Goal: Task Accomplishment & Management: Manage account settings

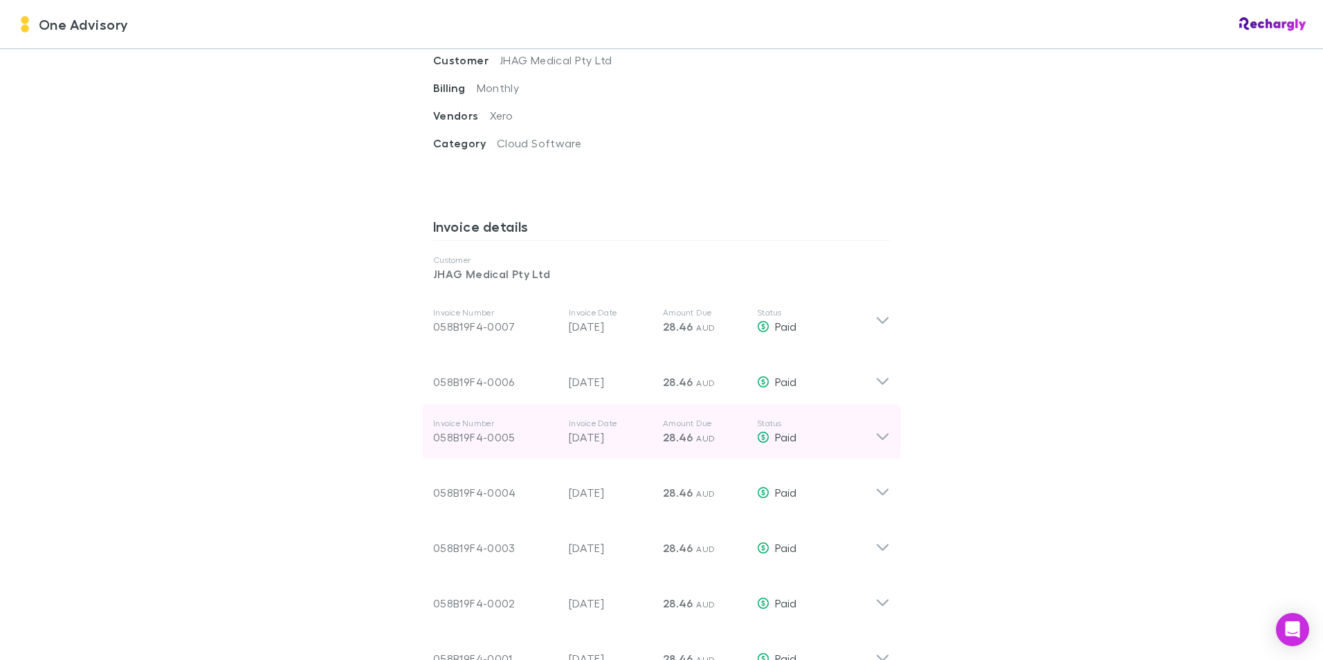
scroll to position [761, 0]
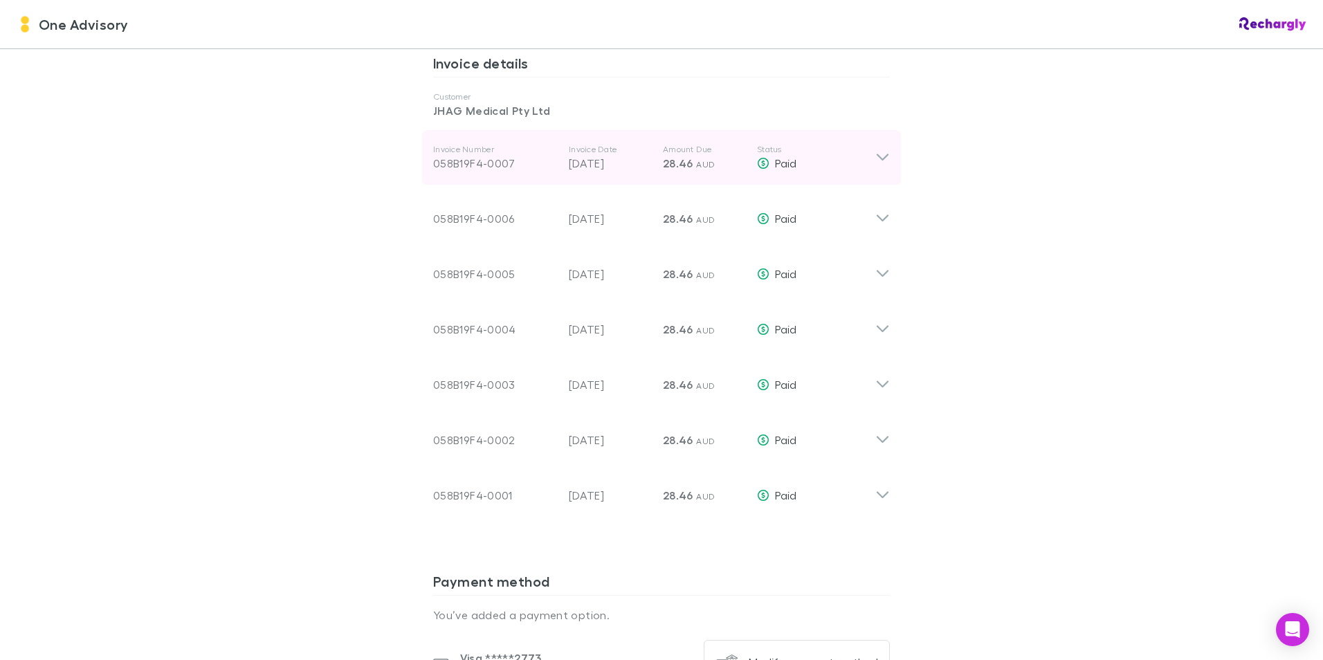
click at [881, 154] on icon at bounding box center [883, 157] width 12 height 7
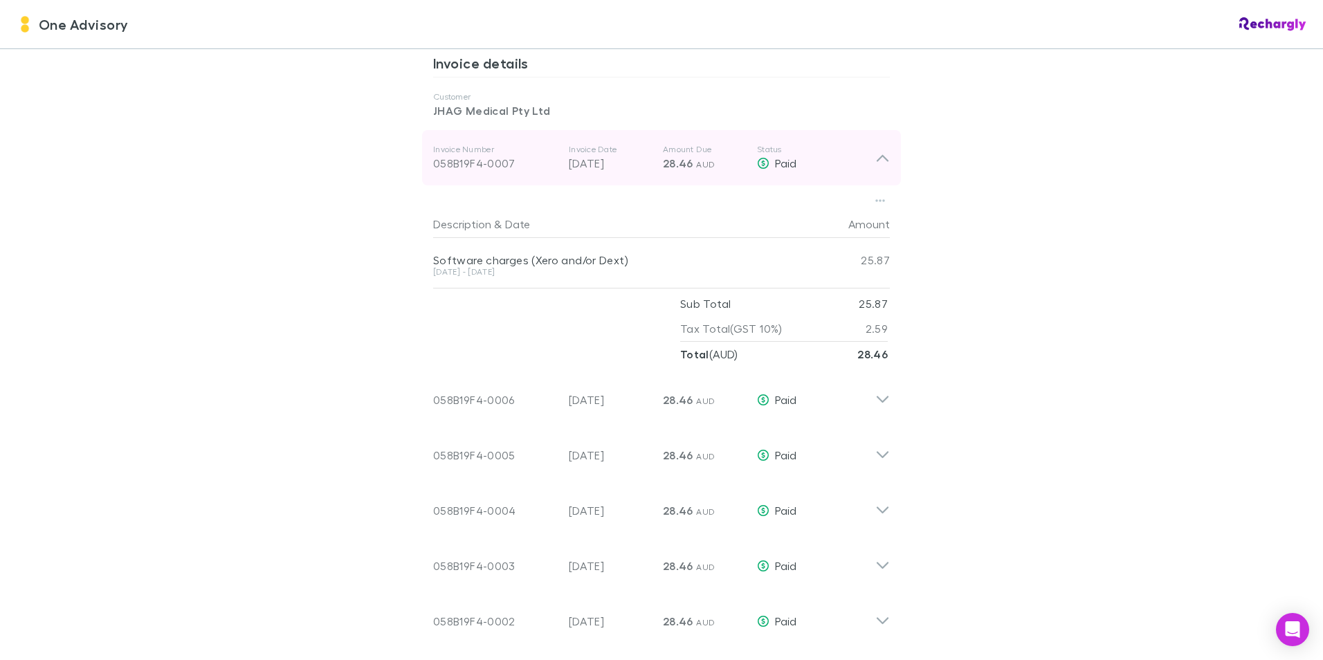
click at [881, 149] on icon at bounding box center [882, 157] width 15 height 17
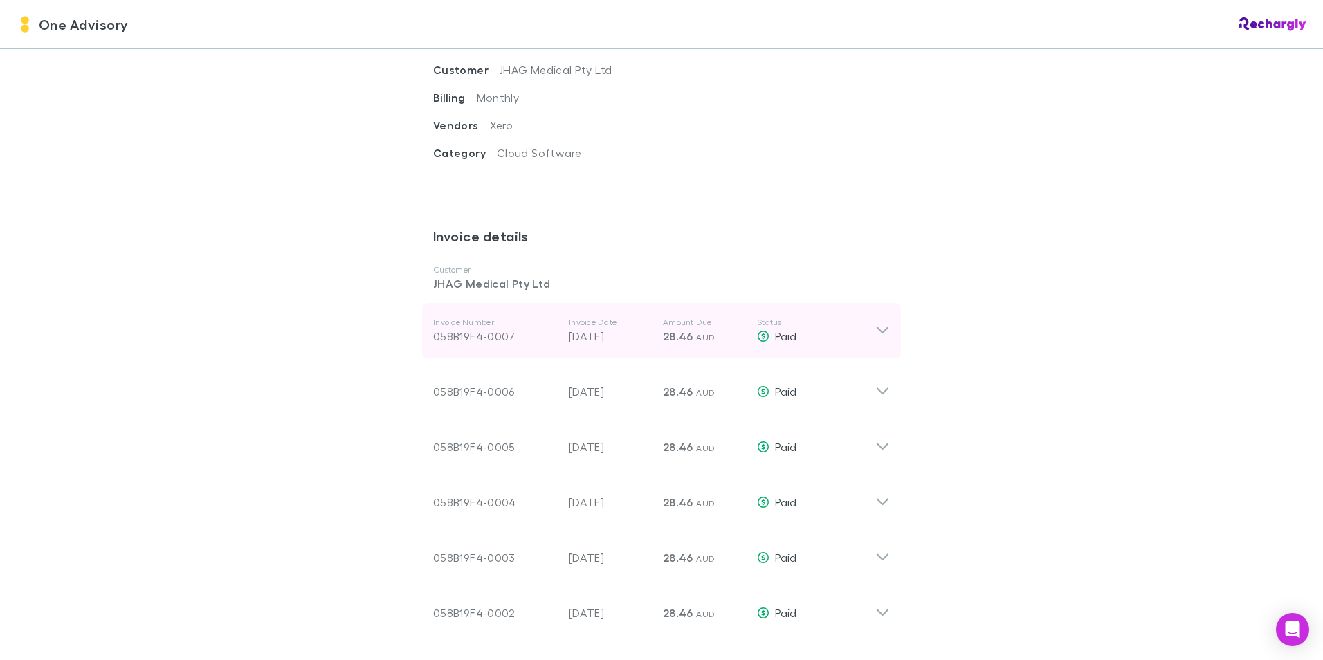
scroll to position [623, 0]
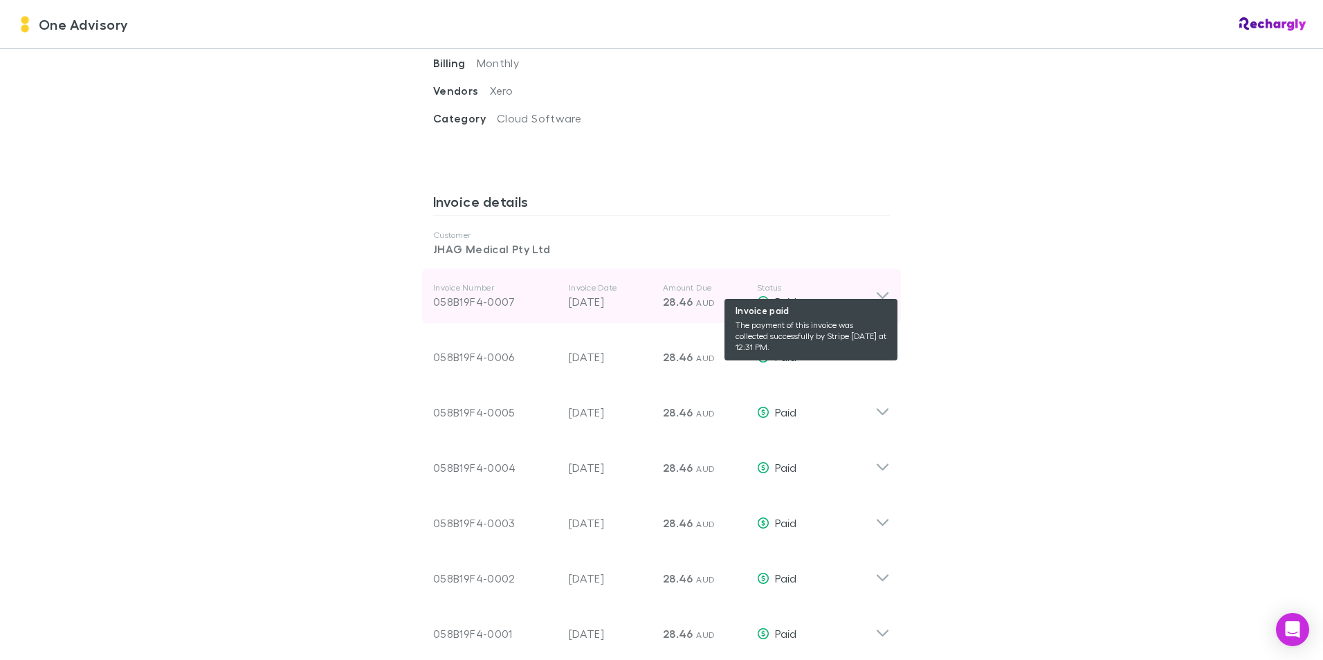
click at [861, 293] on div "Paid" at bounding box center [816, 301] width 118 height 17
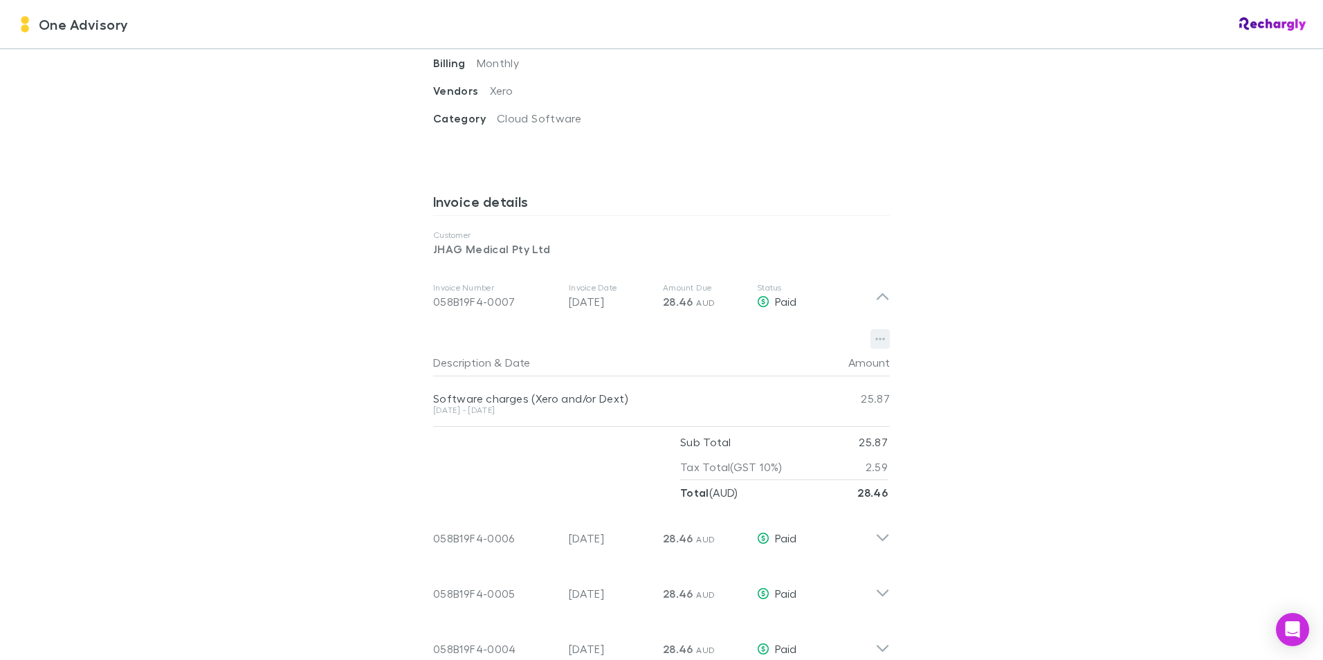
click at [876, 334] on icon "button" at bounding box center [880, 339] width 10 height 11
click at [760, 349] on p "Download PDF" at bounding box center [790, 350] width 168 height 17
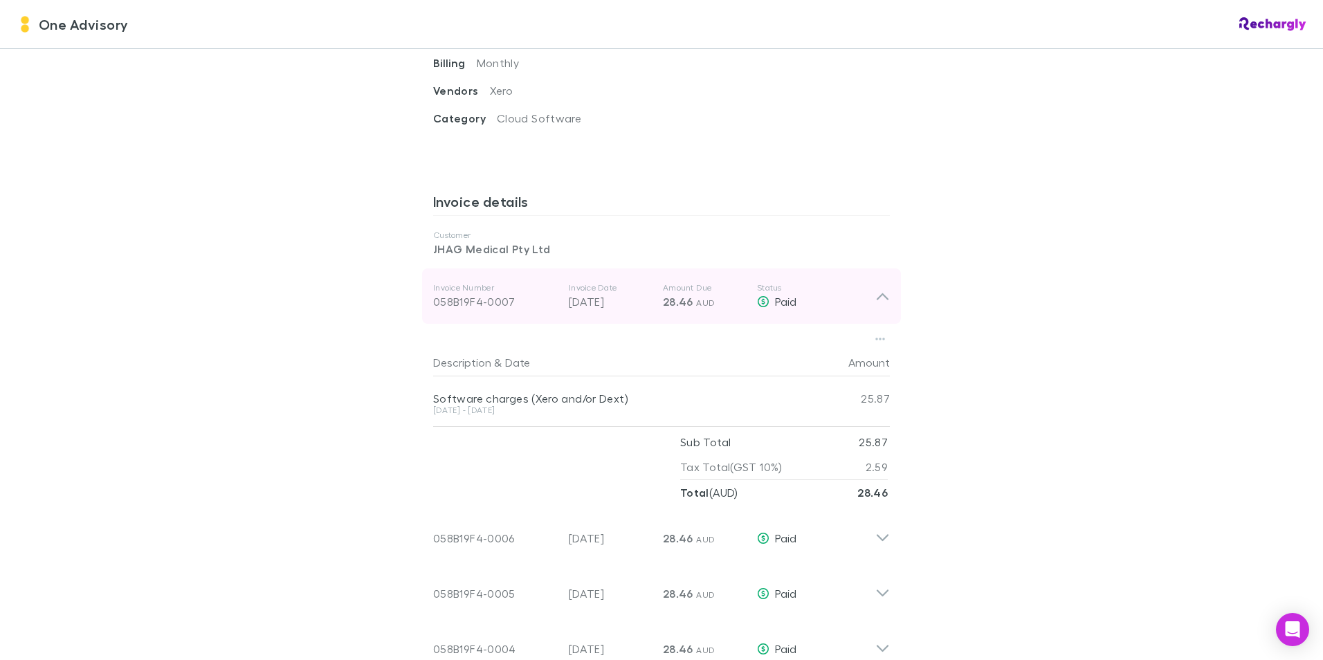
click at [875, 288] on icon at bounding box center [882, 296] width 15 height 17
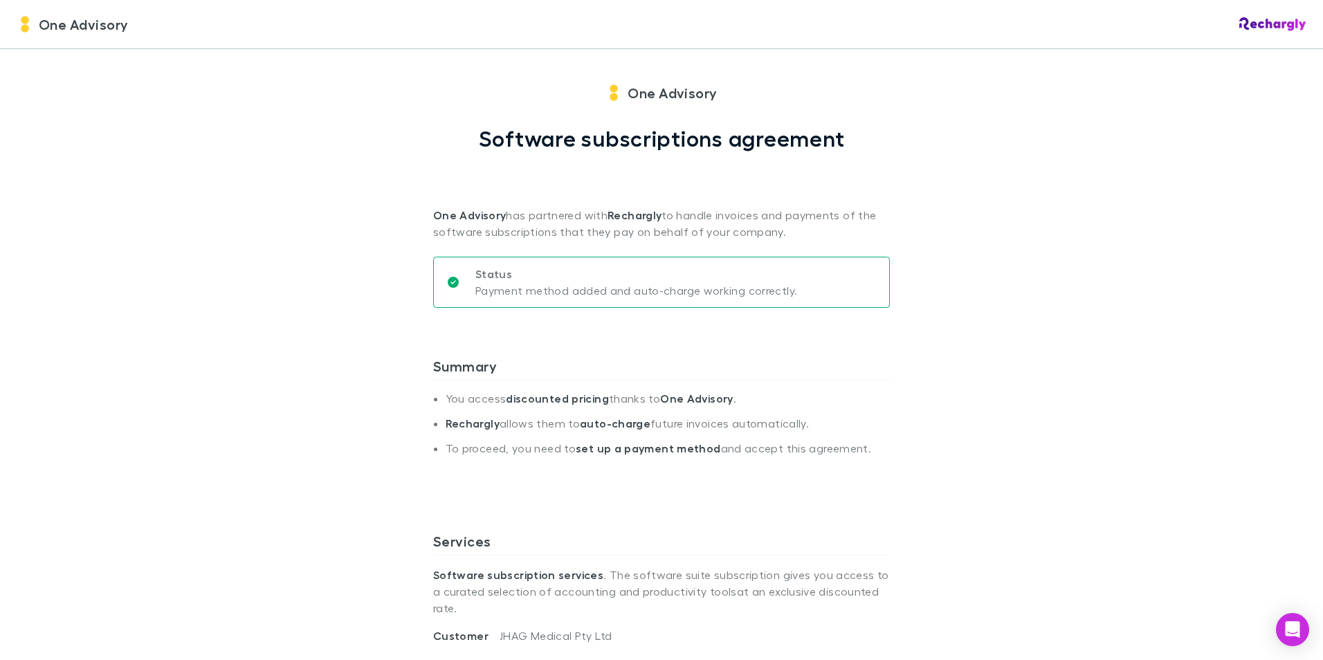
scroll to position [0, 0]
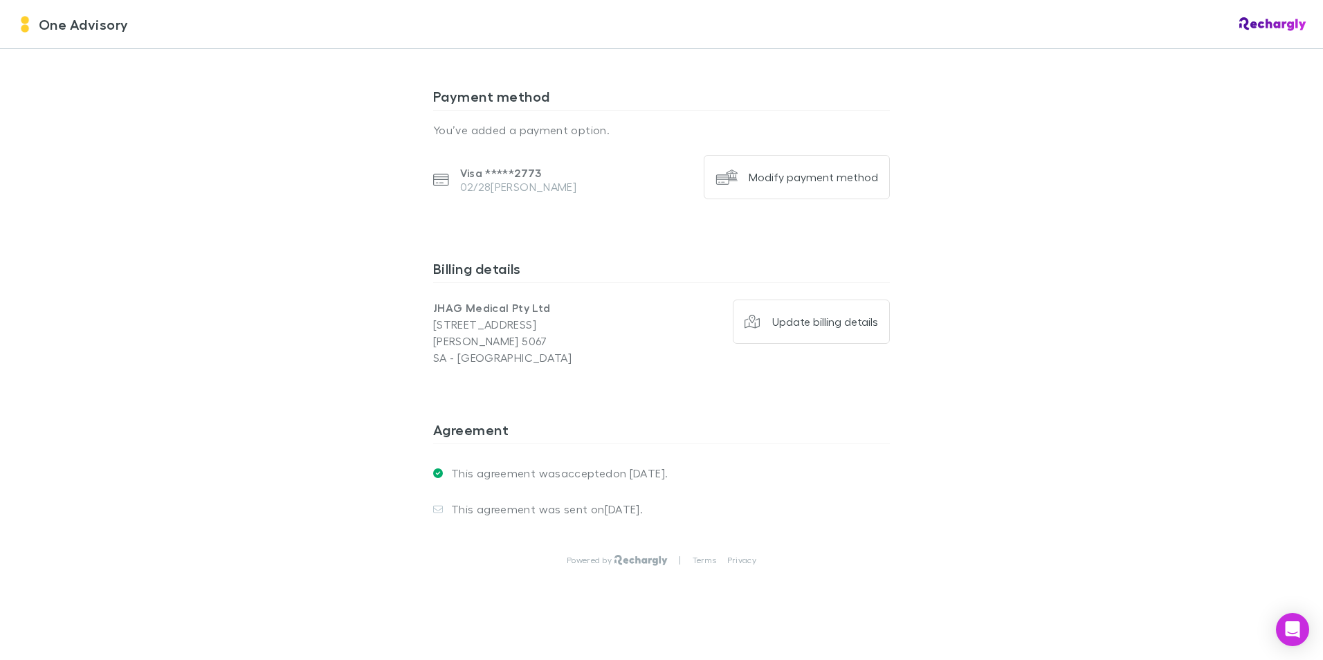
scroll to position [1039, 0]
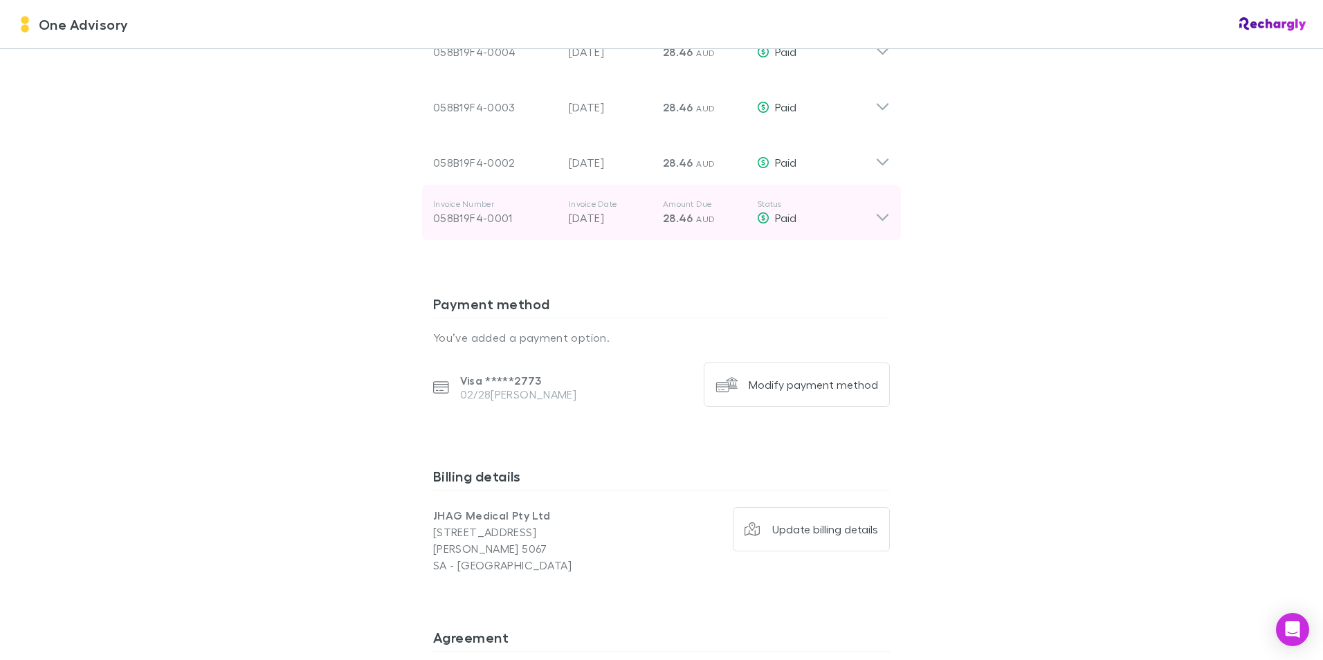
click at [881, 199] on icon at bounding box center [882, 213] width 15 height 28
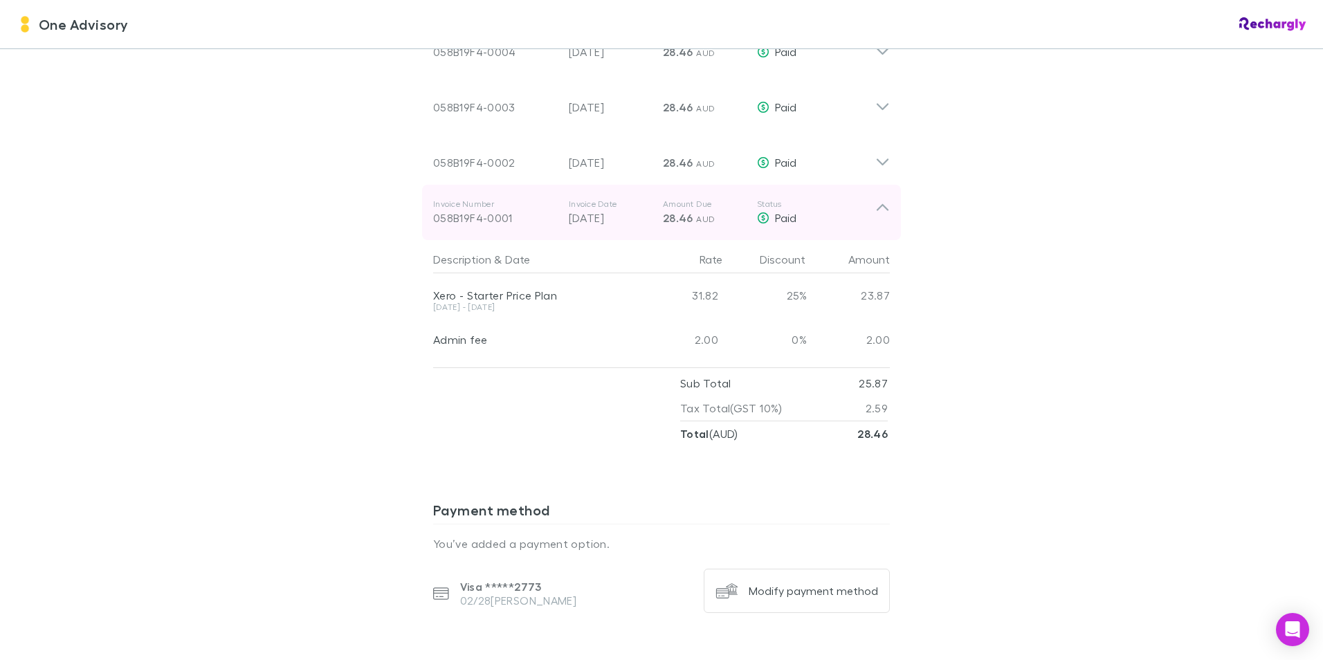
click at [881, 199] on icon at bounding box center [882, 213] width 15 height 28
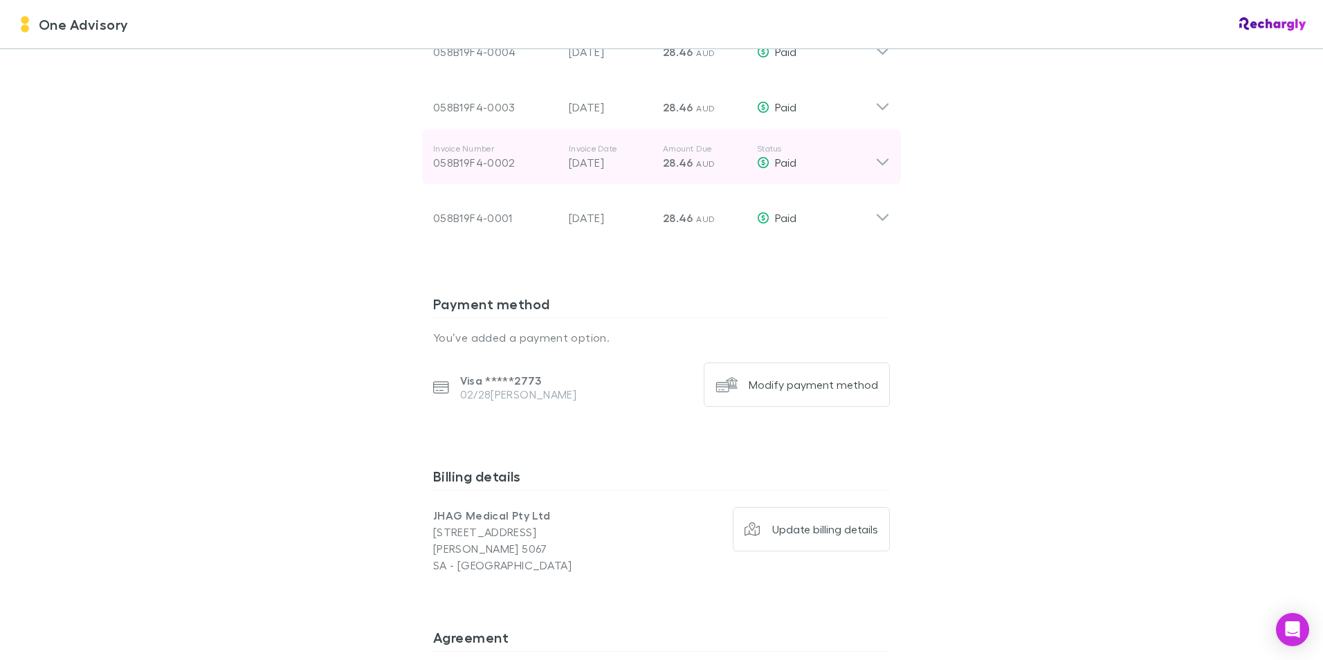
click at [878, 149] on icon at bounding box center [882, 157] width 15 height 28
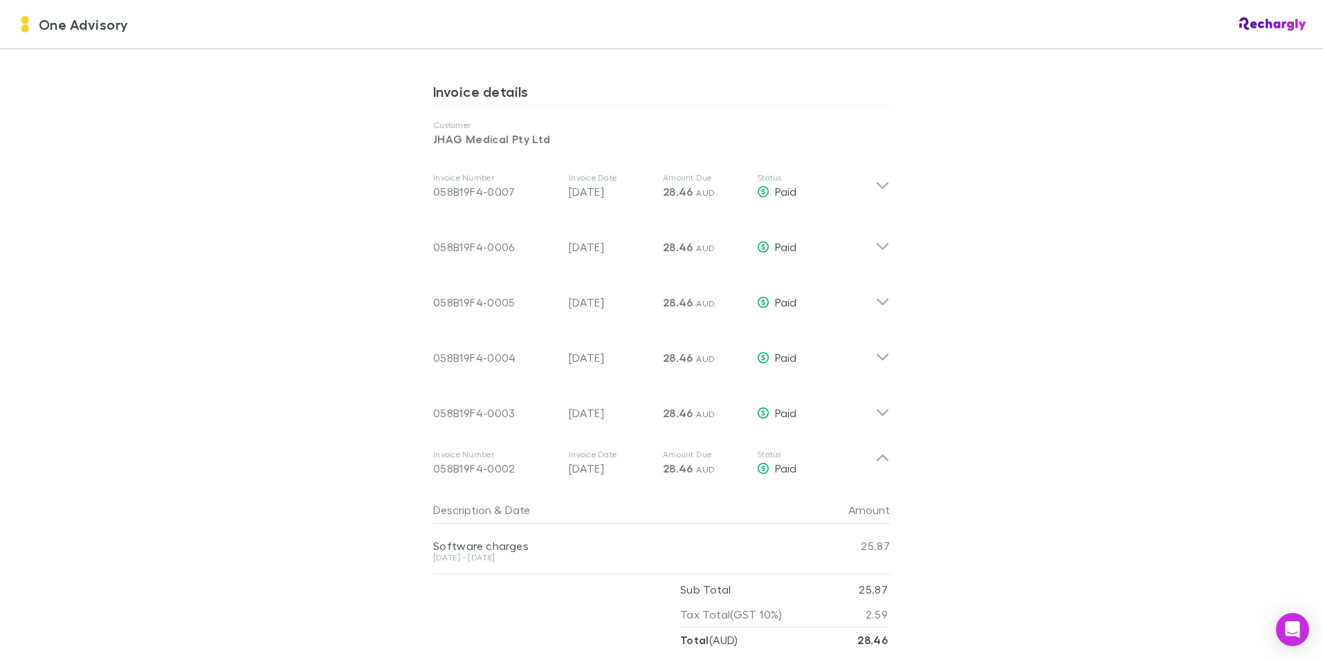
scroll to position [693, 0]
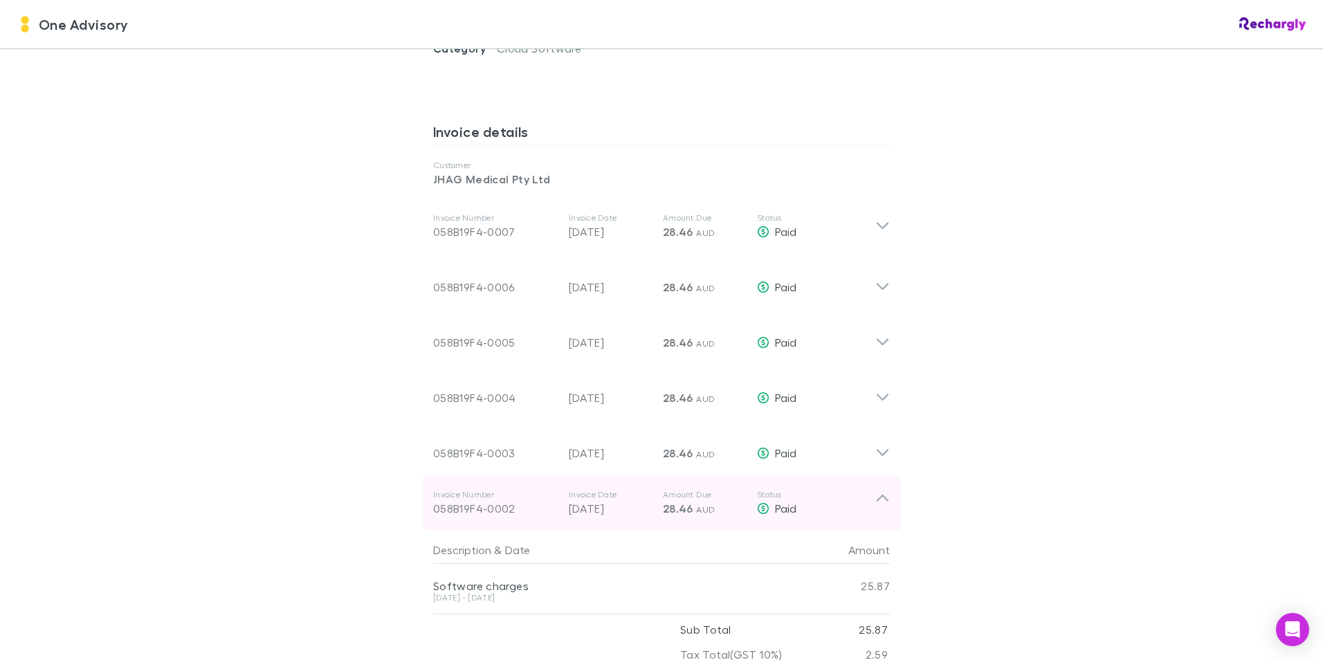
drag, startPoint x: 879, startPoint y: 482, endPoint x: 877, endPoint y: 433, distance: 48.5
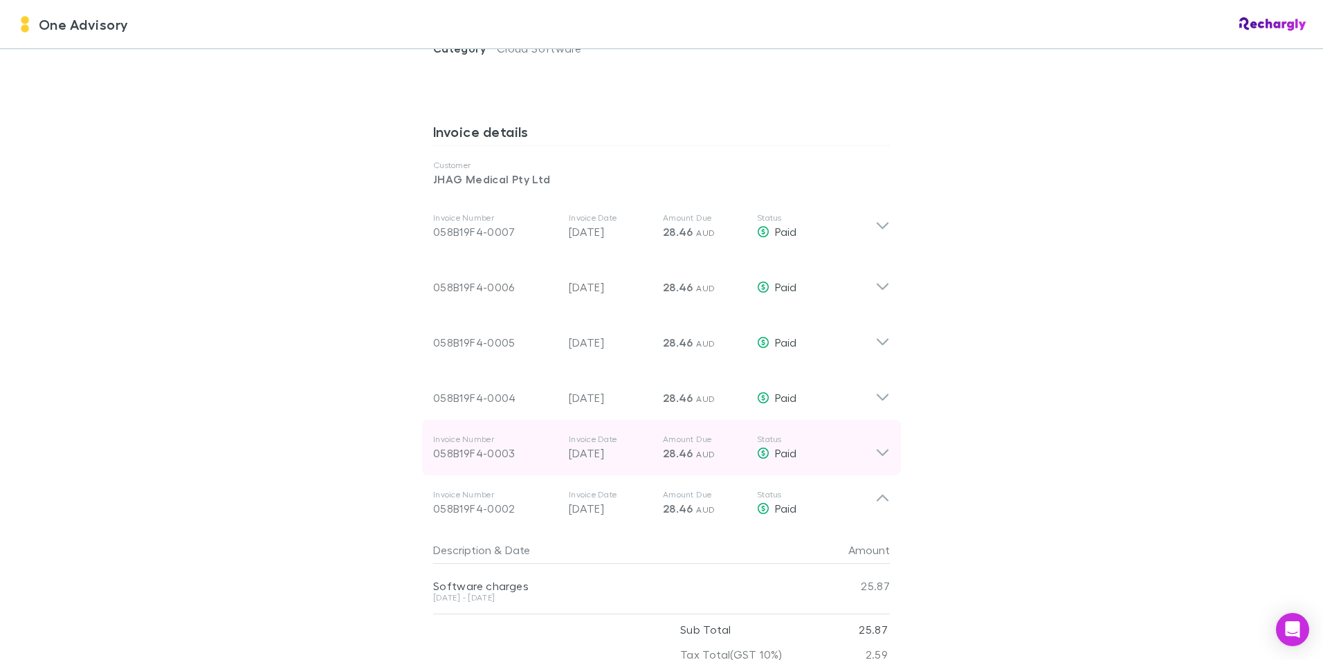
click at [879, 489] on icon at bounding box center [882, 503] width 15 height 28
click at [877, 434] on icon at bounding box center [882, 448] width 15 height 28
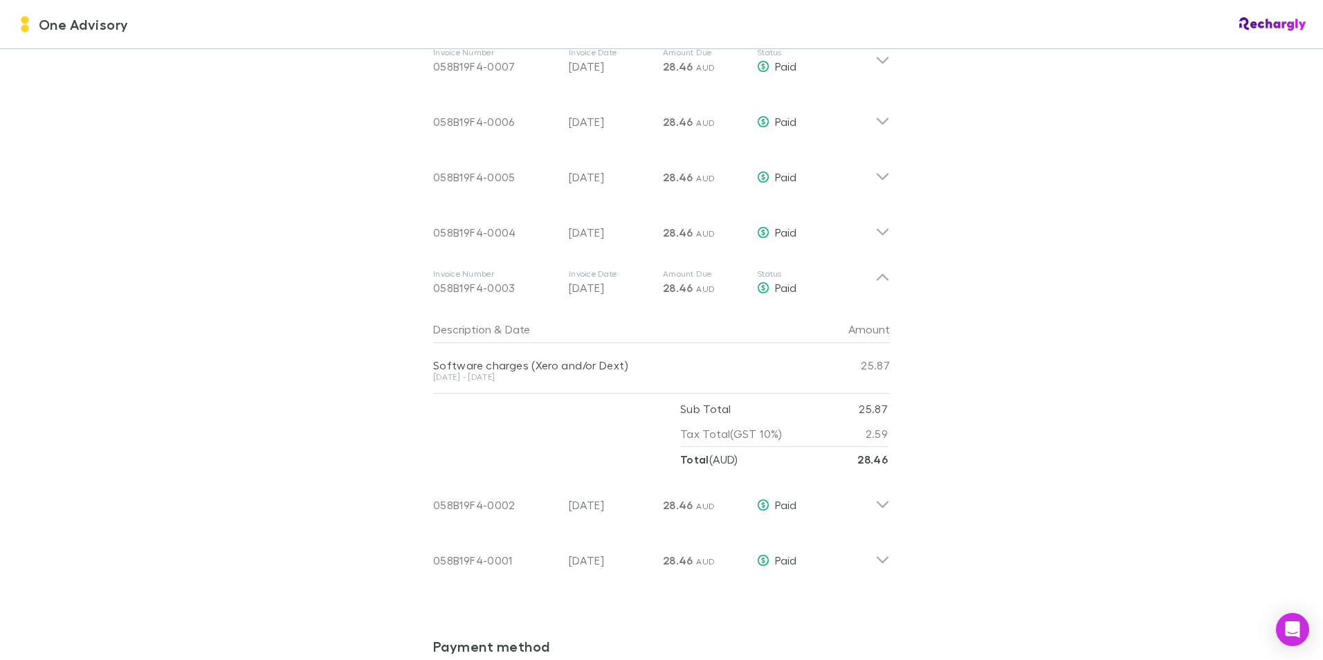
scroll to position [762, 0]
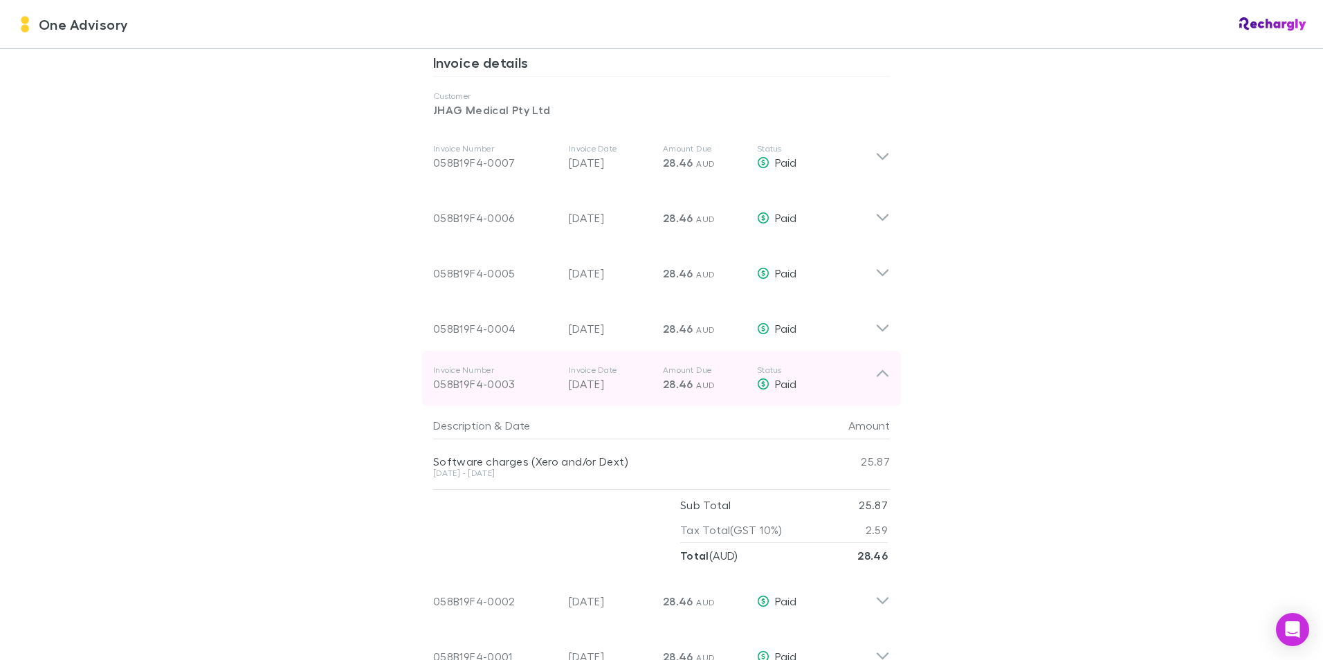
click at [875, 365] on icon at bounding box center [882, 379] width 15 height 28
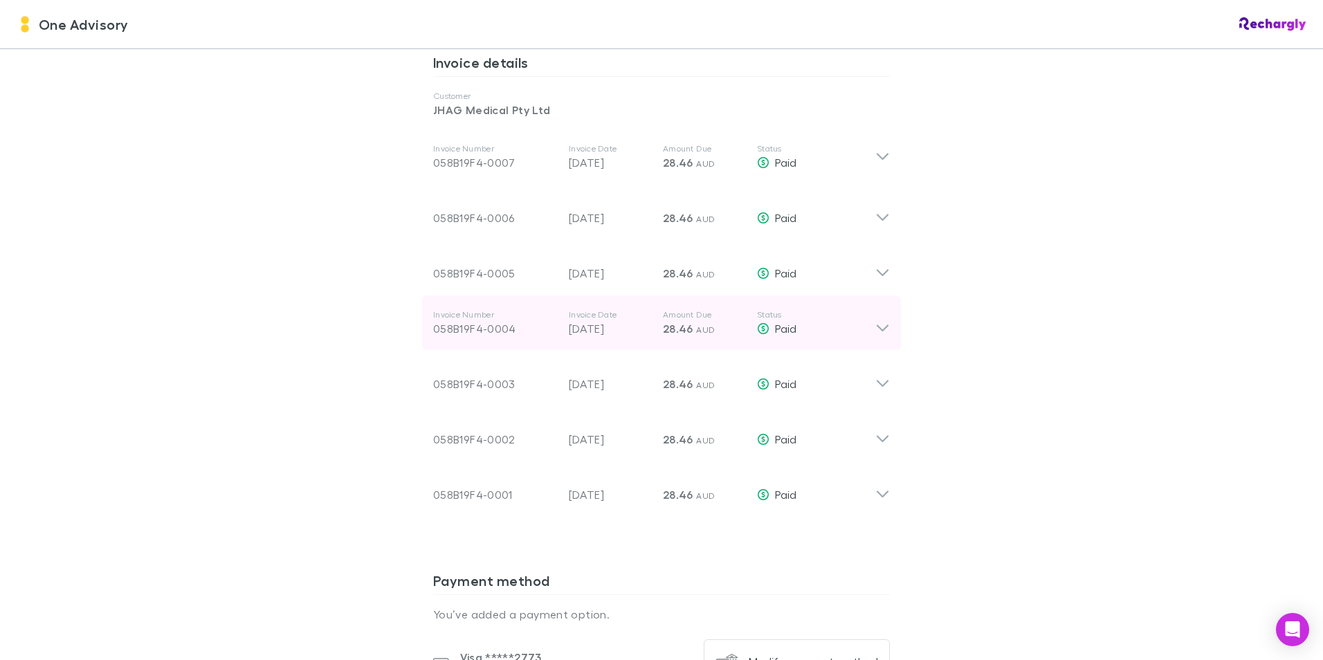
click at [877, 316] on icon at bounding box center [882, 323] width 15 height 28
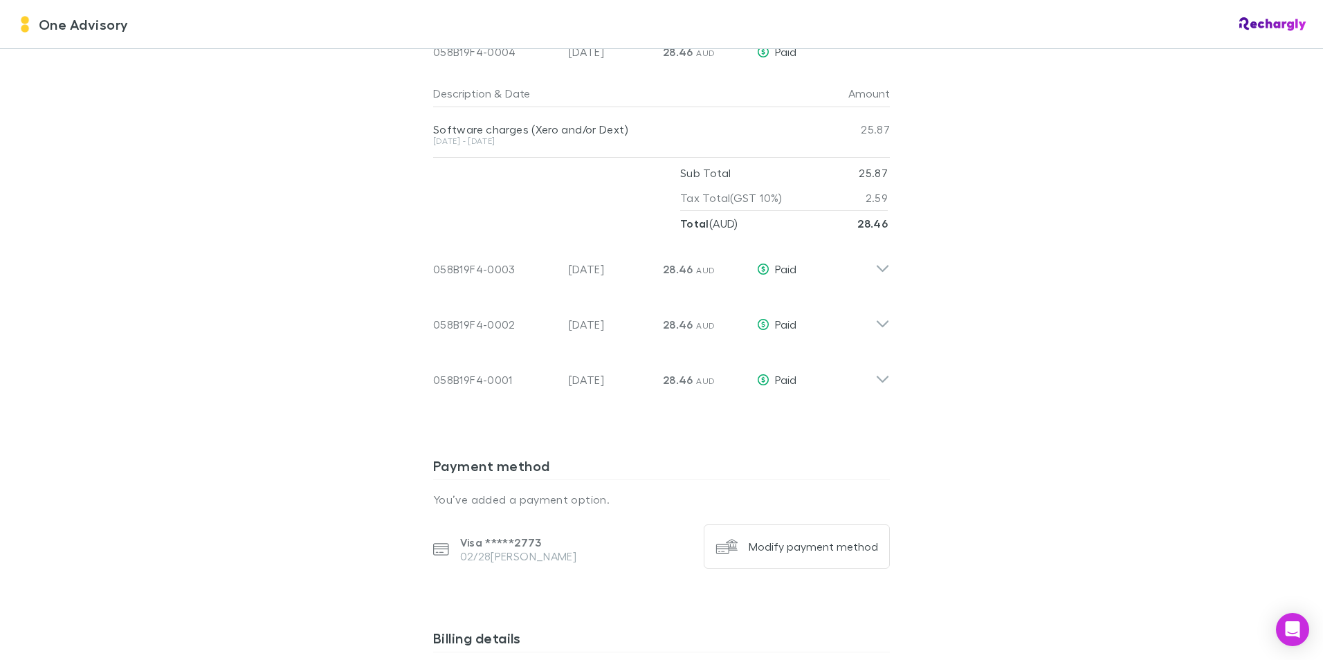
scroll to position [693, 0]
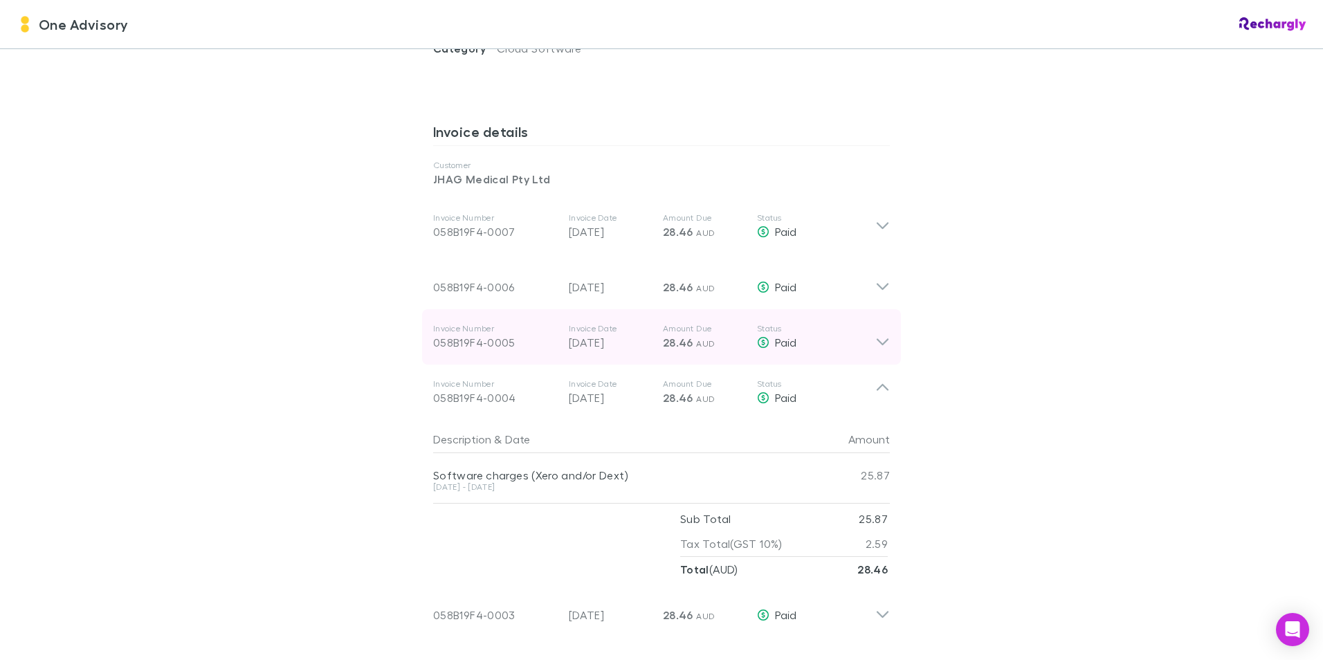
click at [878, 333] on icon at bounding box center [882, 337] width 15 height 28
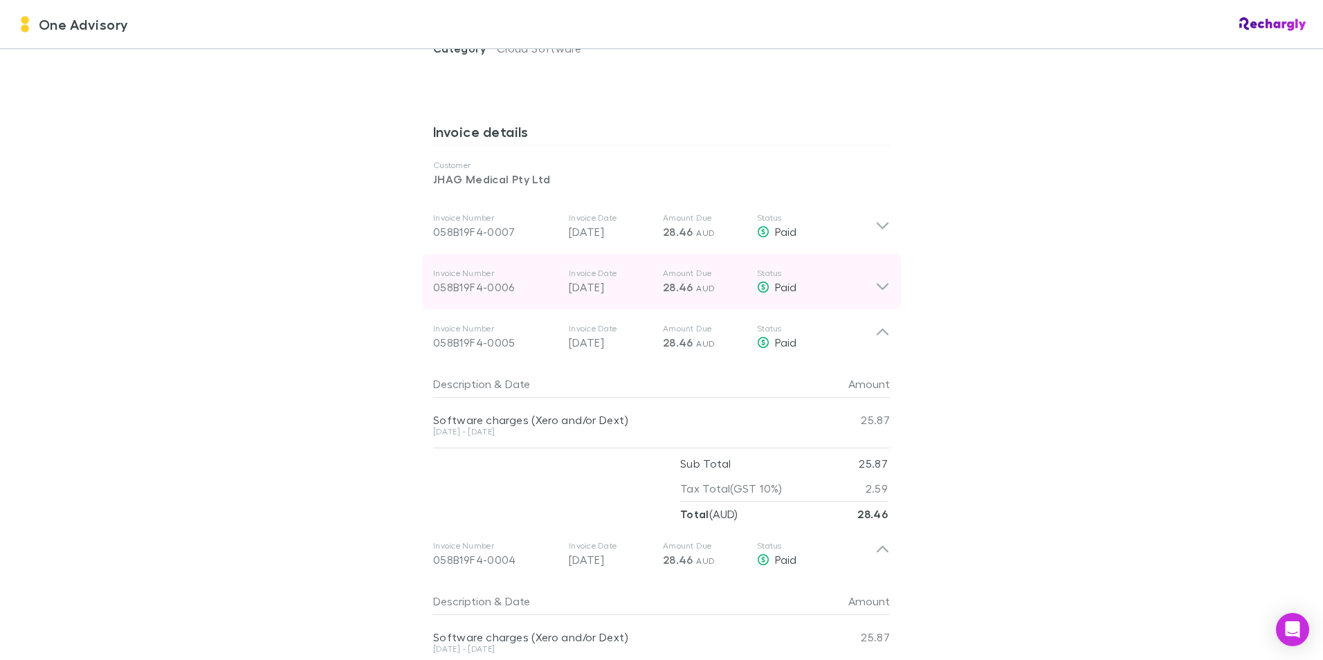
click at [877, 275] on icon at bounding box center [882, 282] width 15 height 28
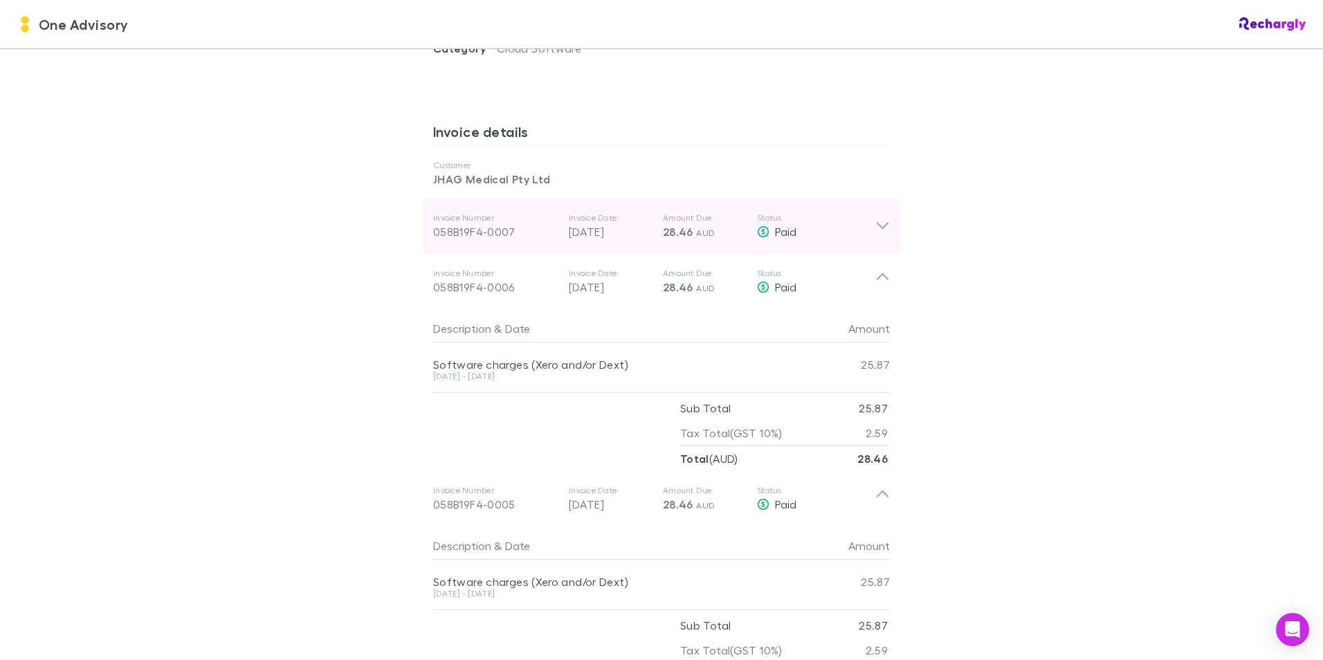
click at [882, 218] on icon at bounding box center [882, 226] width 15 height 17
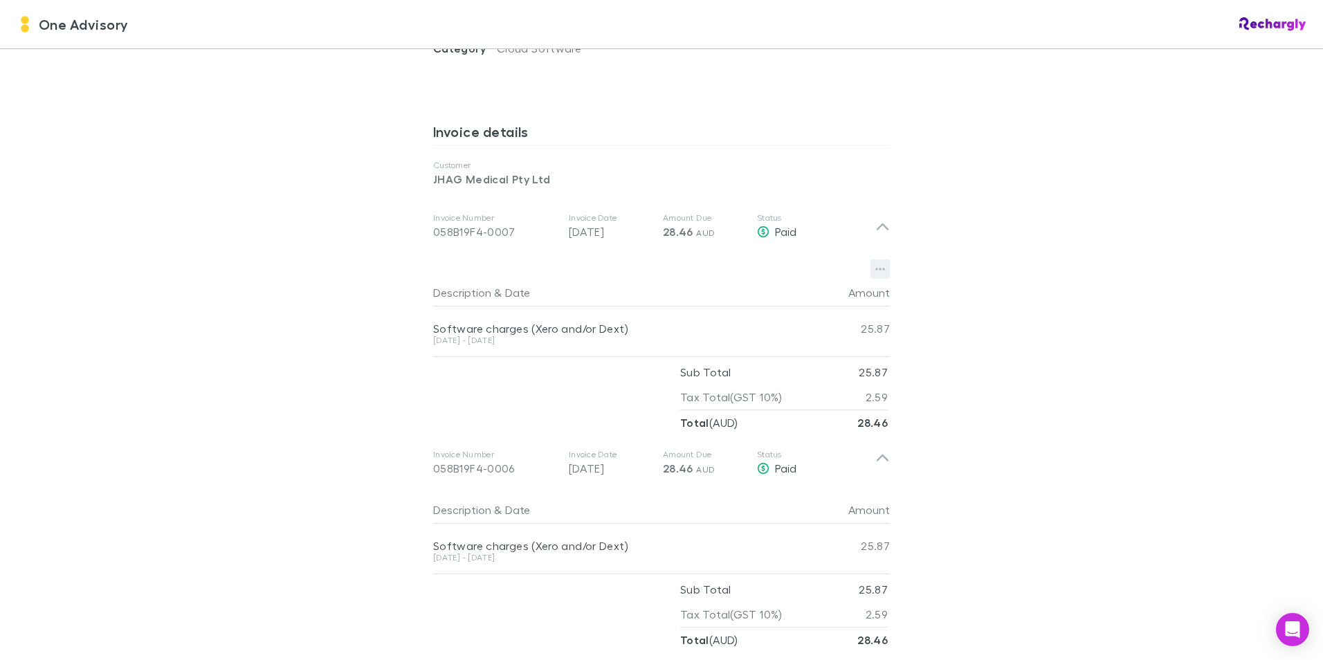
click at [879, 264] on icon "button" at bounding box center [880, 269] width 10 height 11
click at [881, 251] on div at bounding box center [661, 330] width 1323 height 660
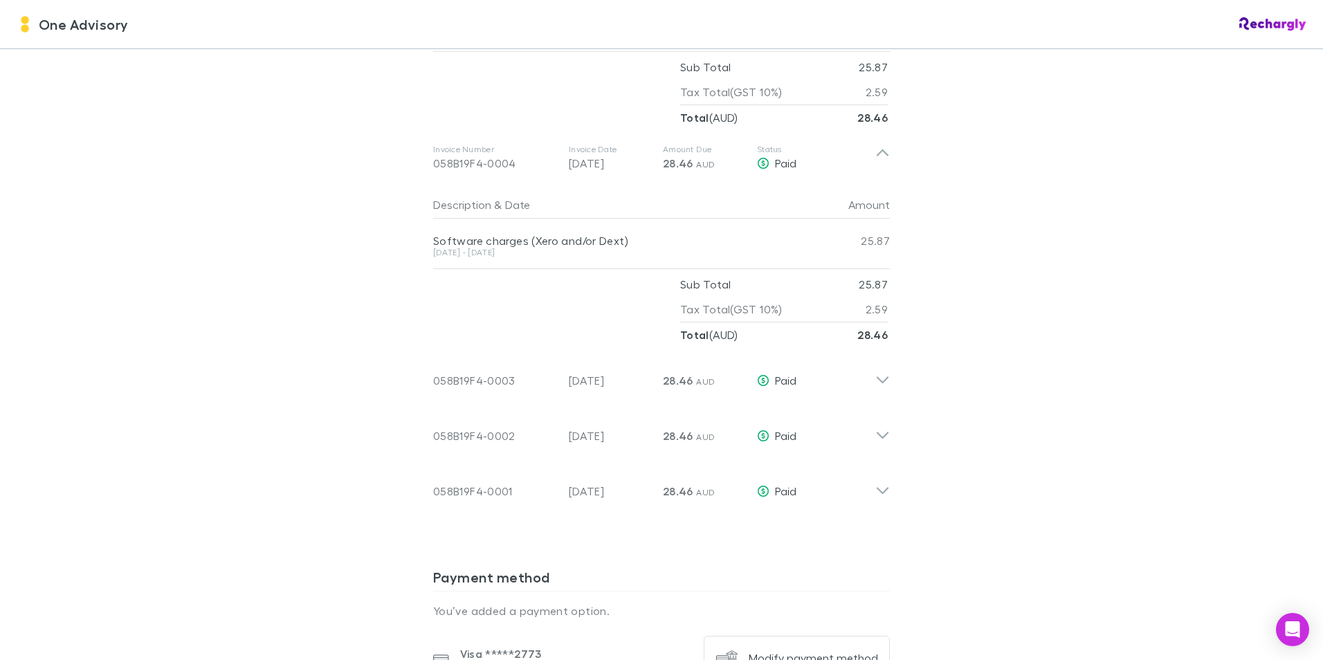
scroll to position [1246, 0]
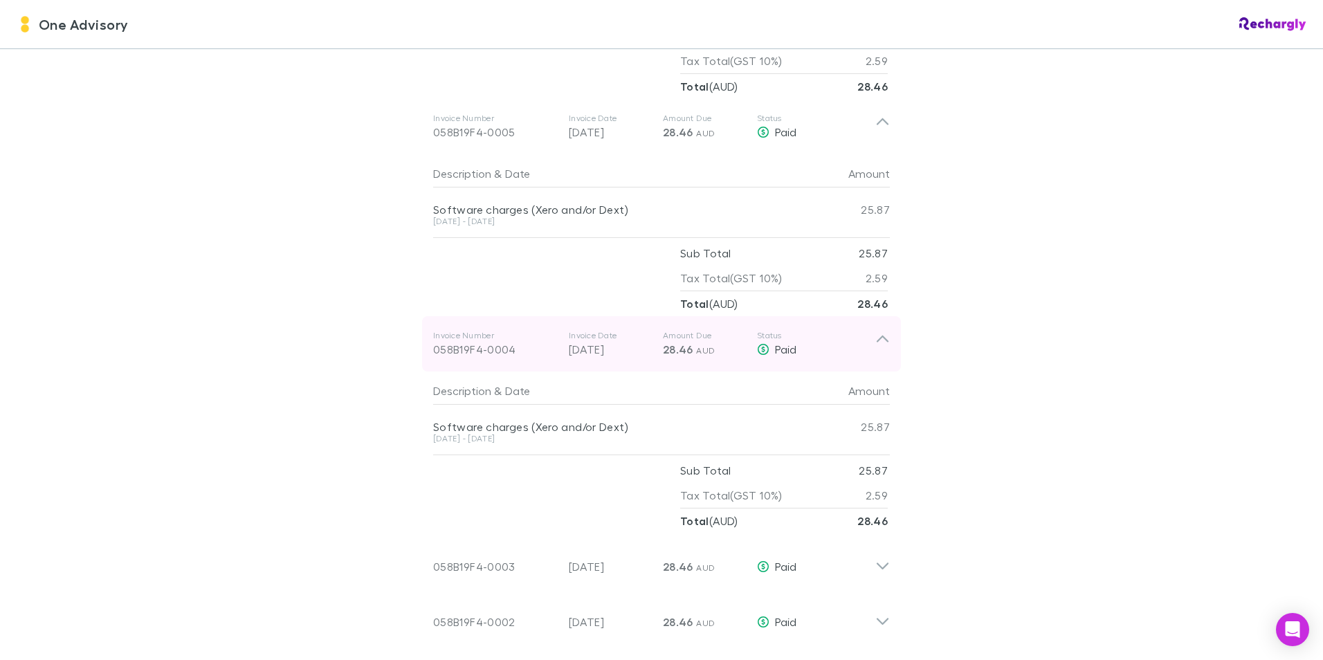
click at [879, 330] on icon at bounding box center [882, 344] width 15 height 28
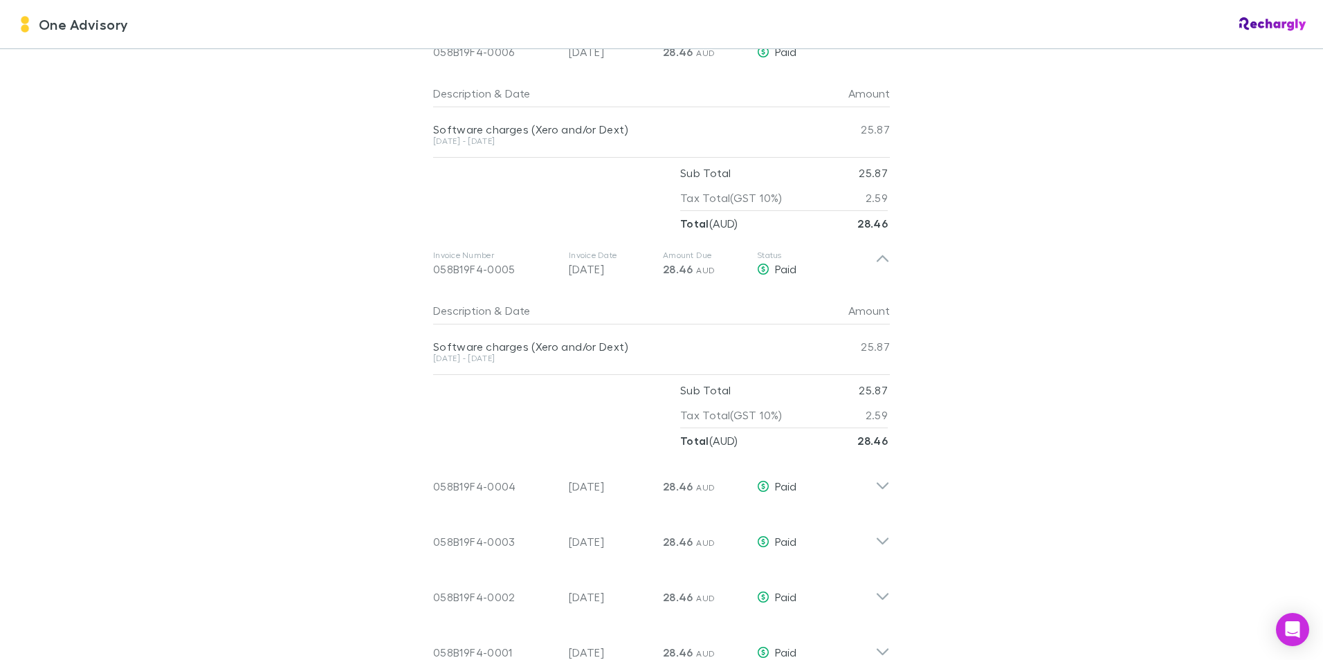
scroll to position [1108, 0]
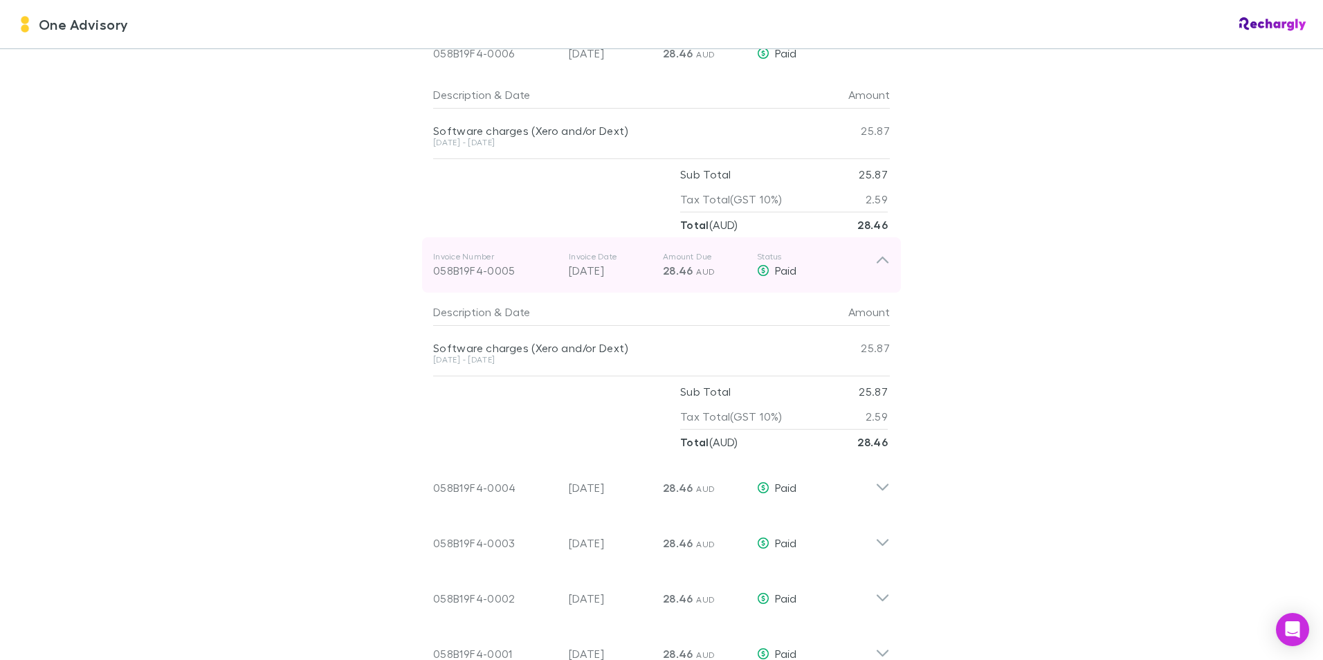
click at [881, 251] on icon at bounding box center [882, 265] width 15 height 28
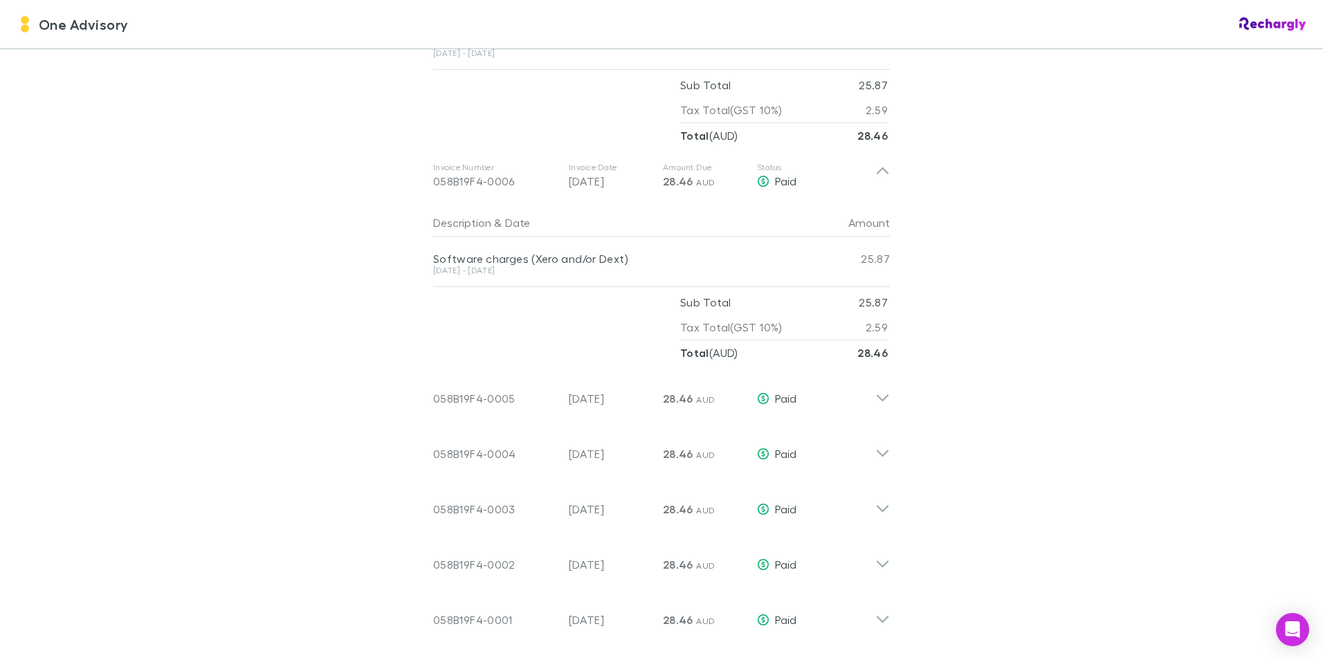
scroll to position [831, 0]
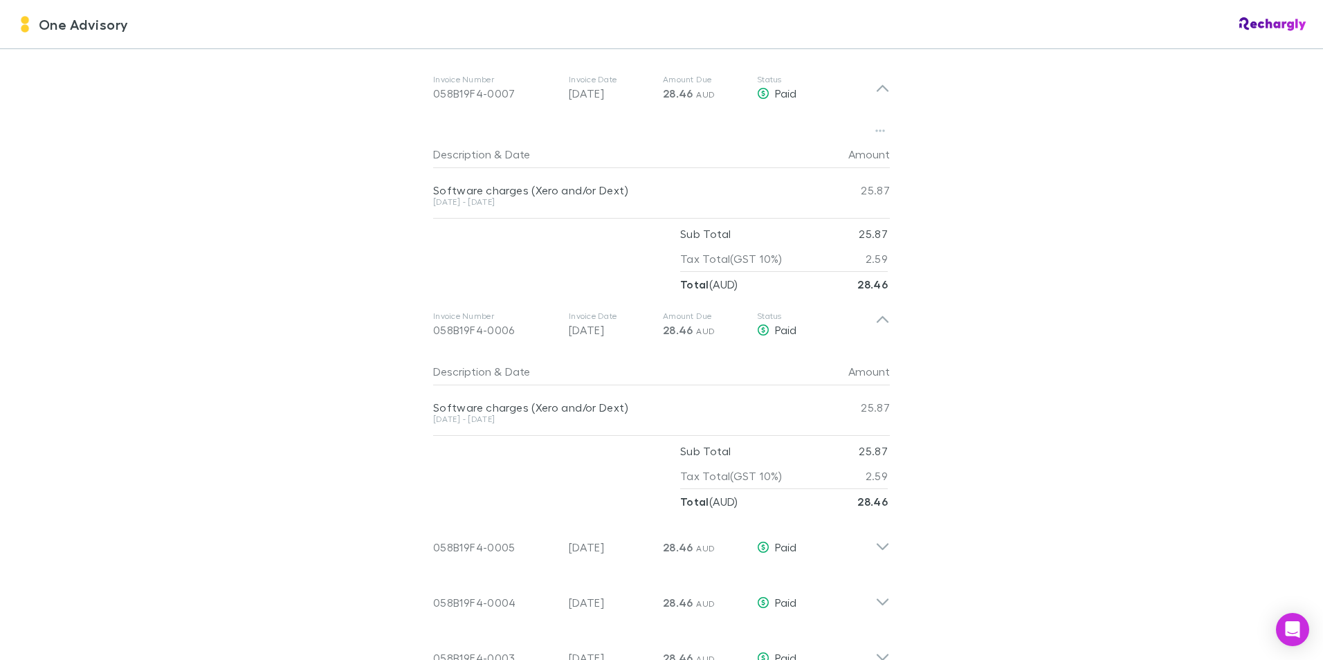
drag, startPoint x: 877, startPoint y: 300, endPoint x: 884, endPoint y: 253, distance: 47.6
click at [877, 311] on icon at bounding box center [882, 325] width 15 height 28
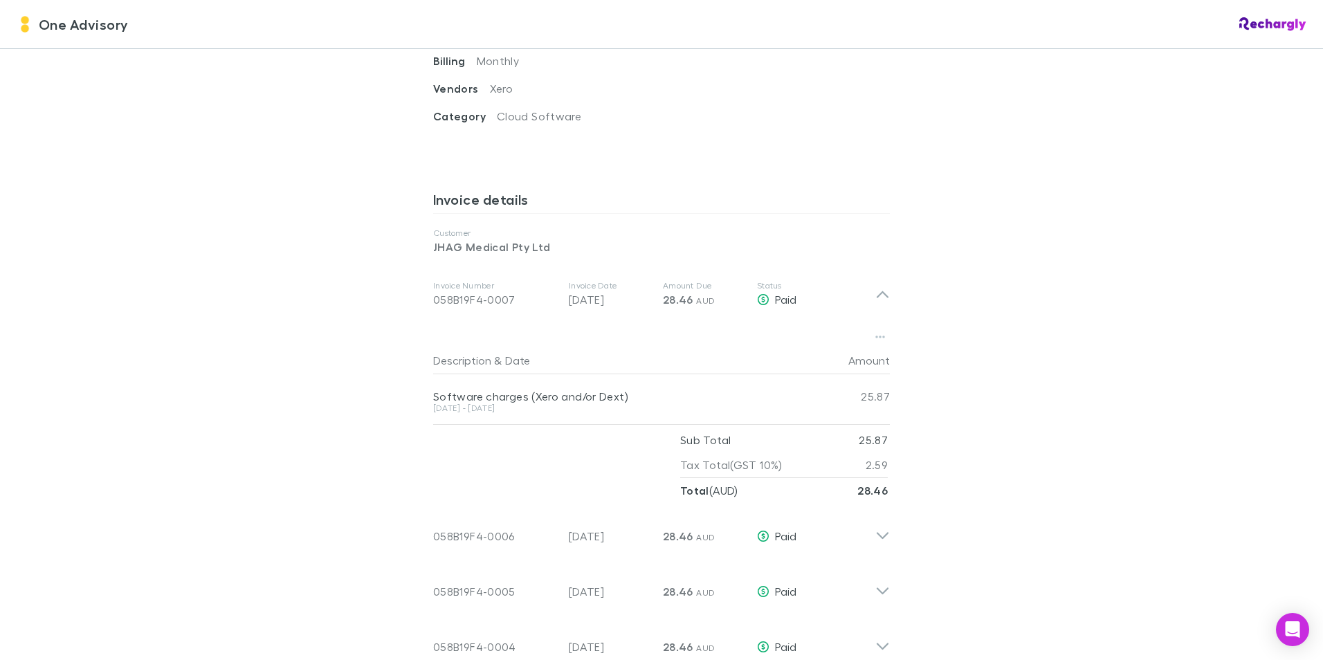
scroll to position [623, 0]
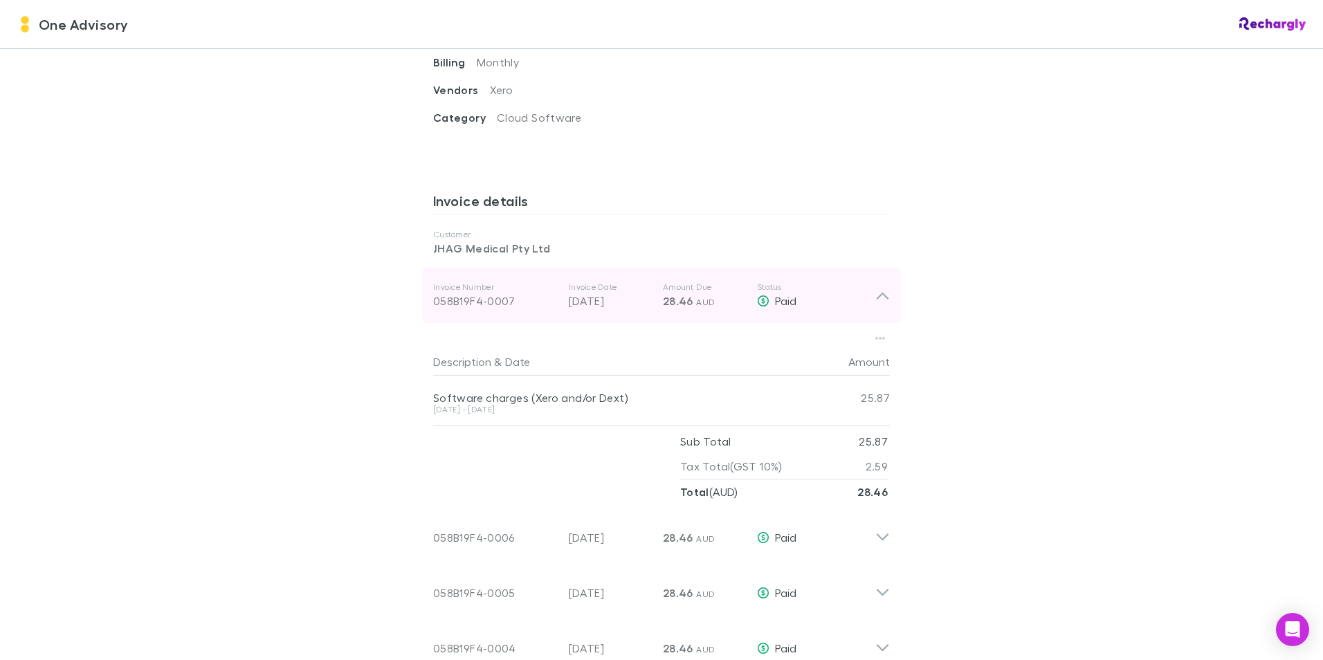
click at [880, 287] on icon at bounding box center [882, 295] width 15 height 17
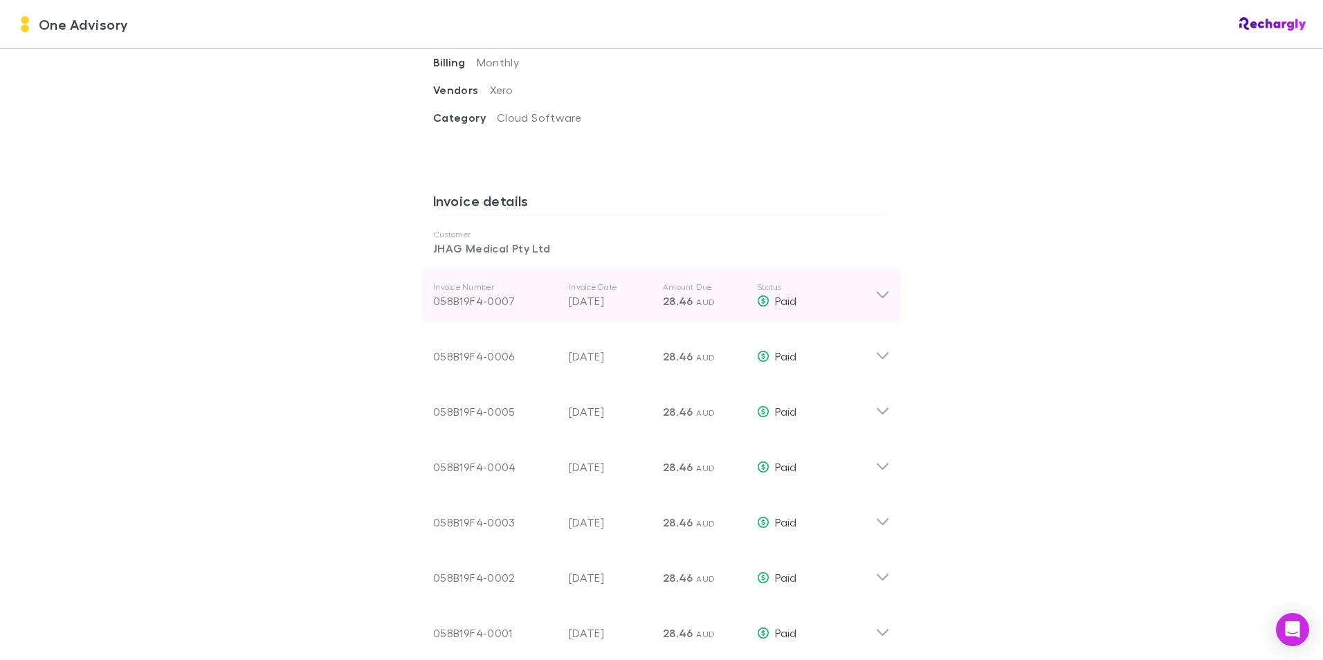
click at [884, 287] on icon at bounding box center [882, 295] width 15 height 17
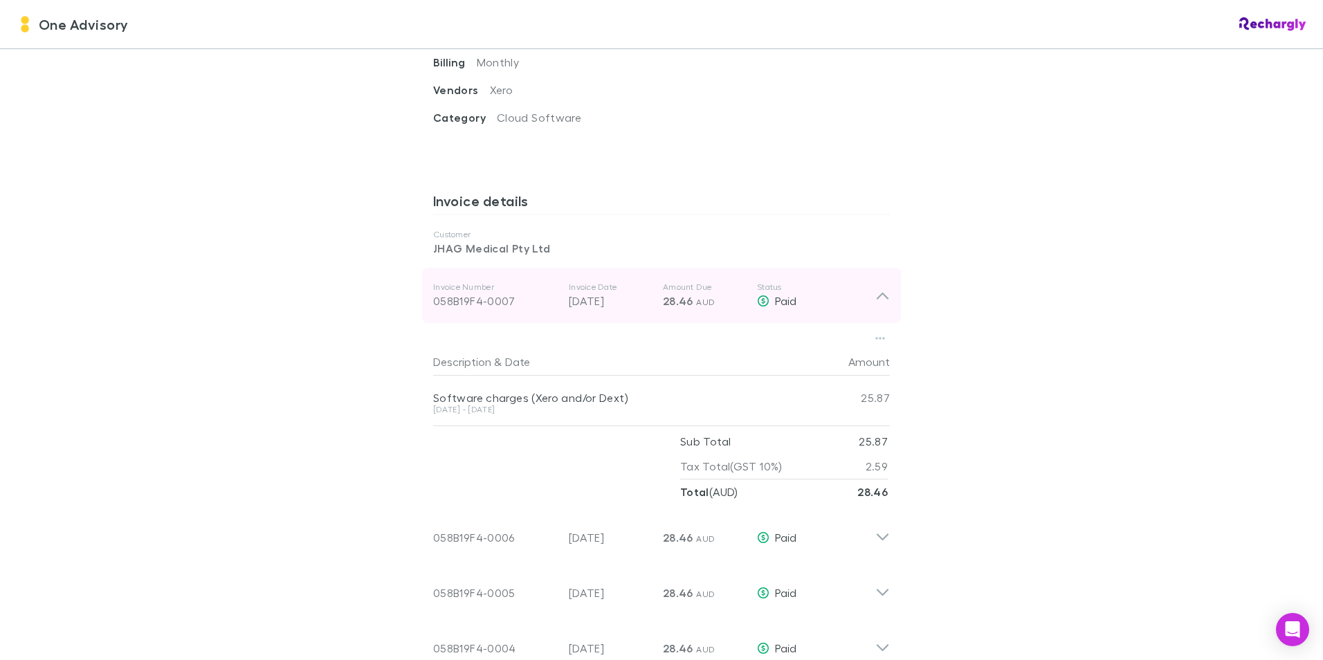
click at [878, 287] on icon at bounding box center [882, 295] width 15 height 17
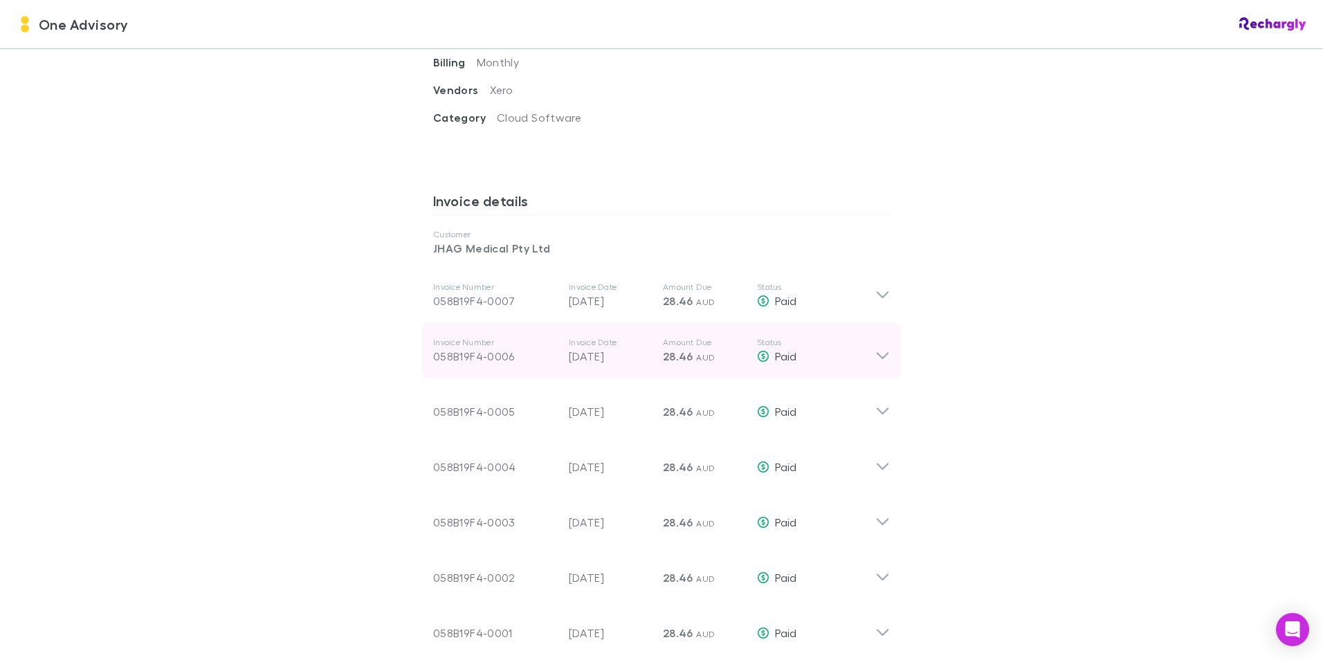
click at [864, 348] on div "Paid" at bounding box center [816, 356] width 118 height 17
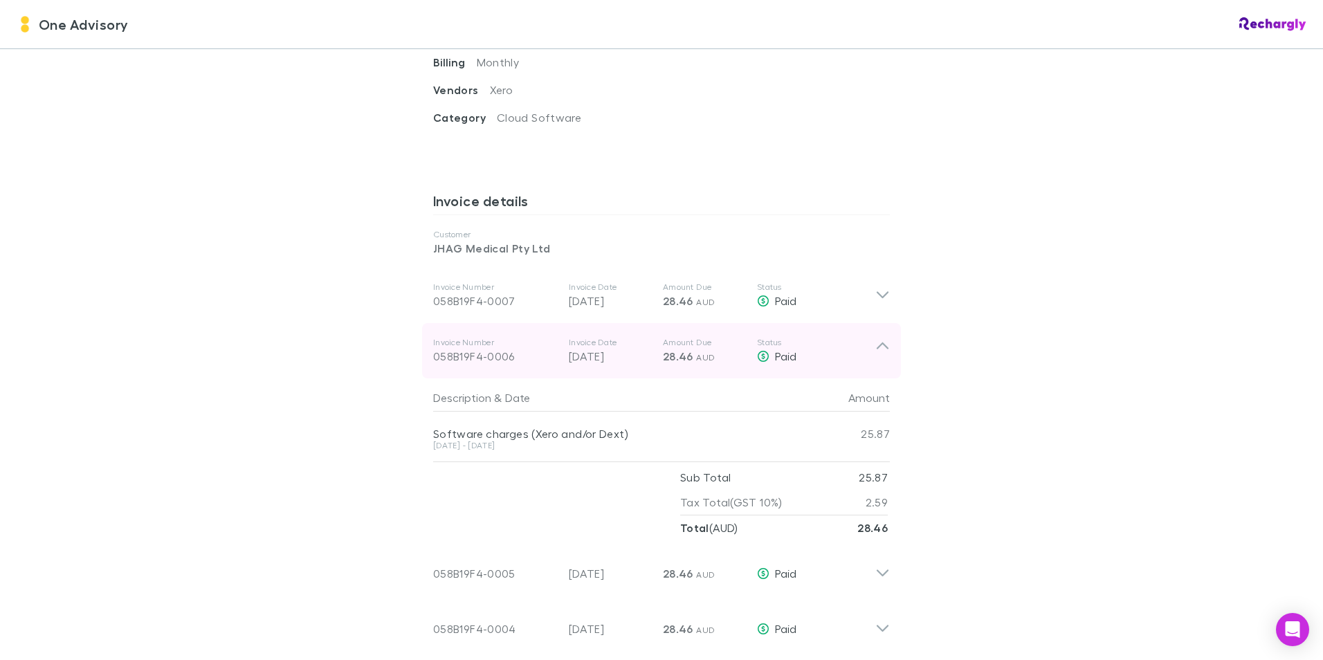
click at [885, 331] on div "Invoice Number 058B19F4-0006 Invoice Date 07 Jul 2025 Amount Due 28.46 AUD Stat…" at bounding box center [661, 350] width 479 height 55
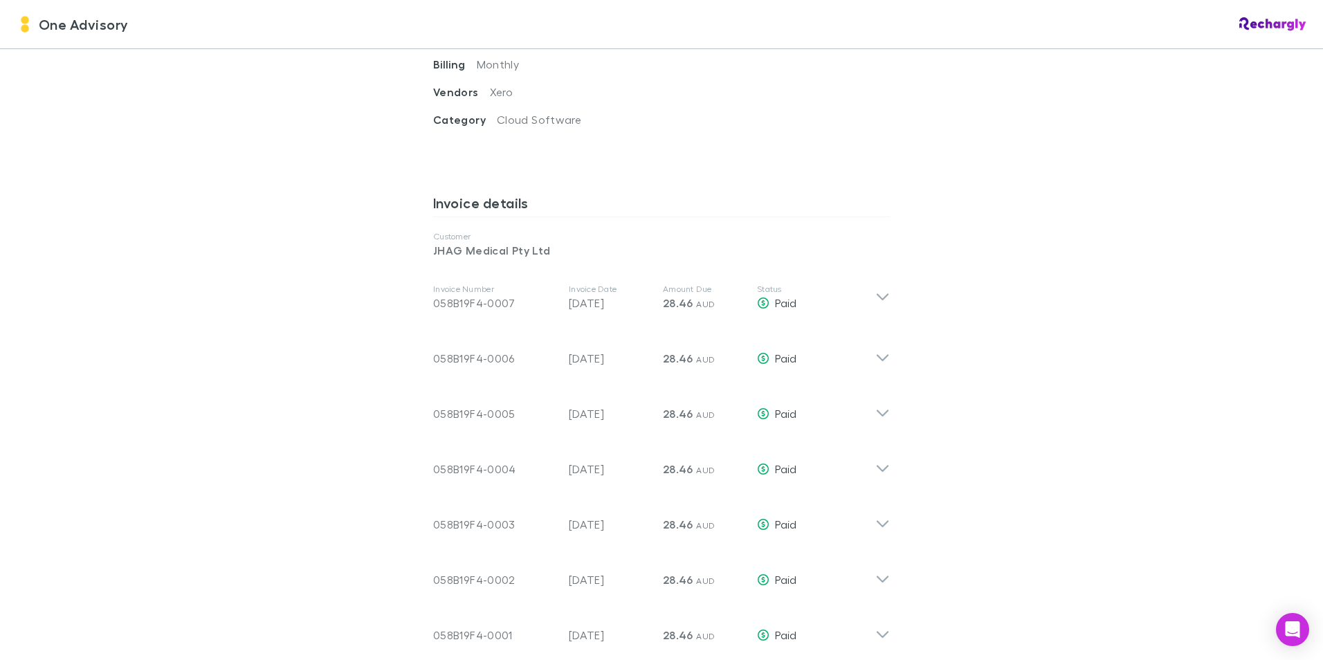
scroll to position [554, 0]
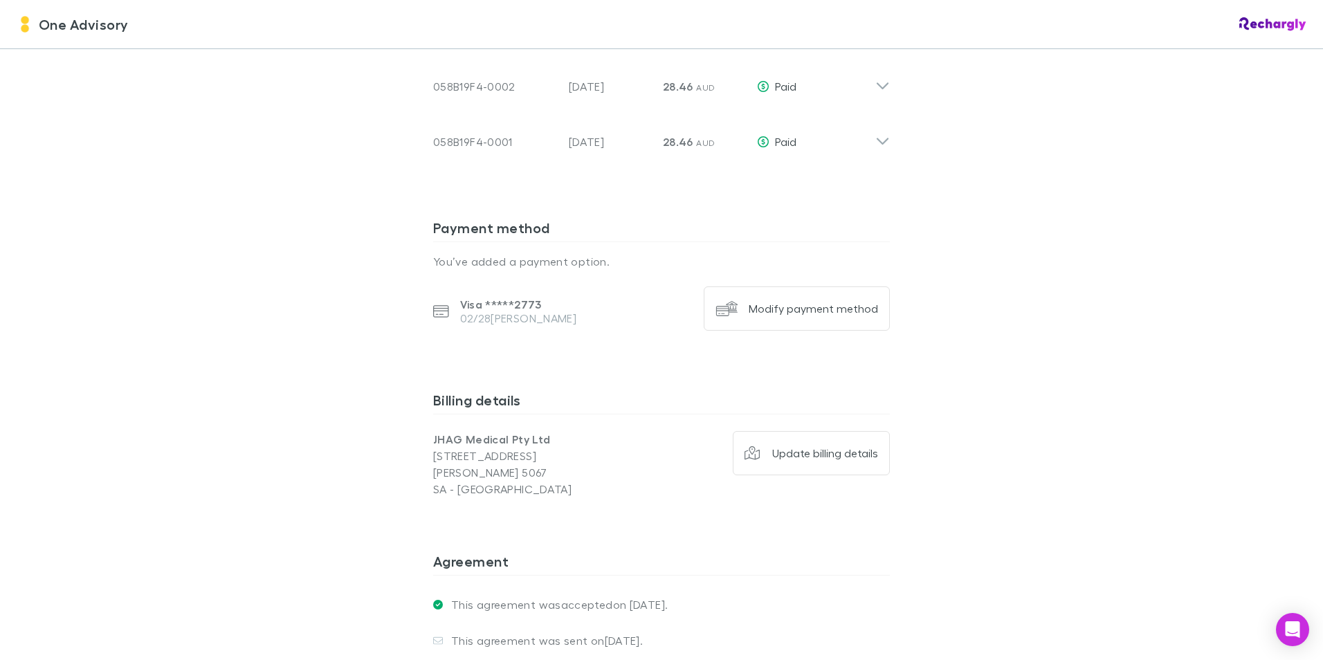
scroll to position [969, 0]
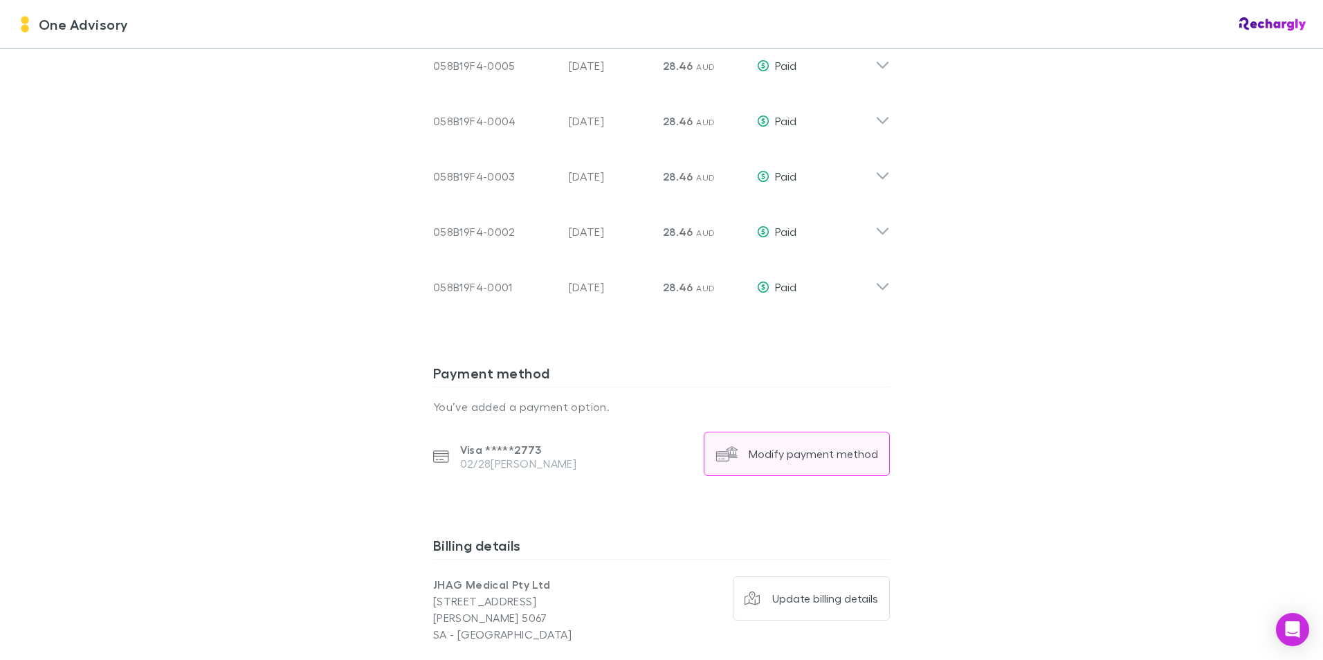
click at [785, 447] on div "Modify payment method" at bounding box center [813, 454] width 129 height 14
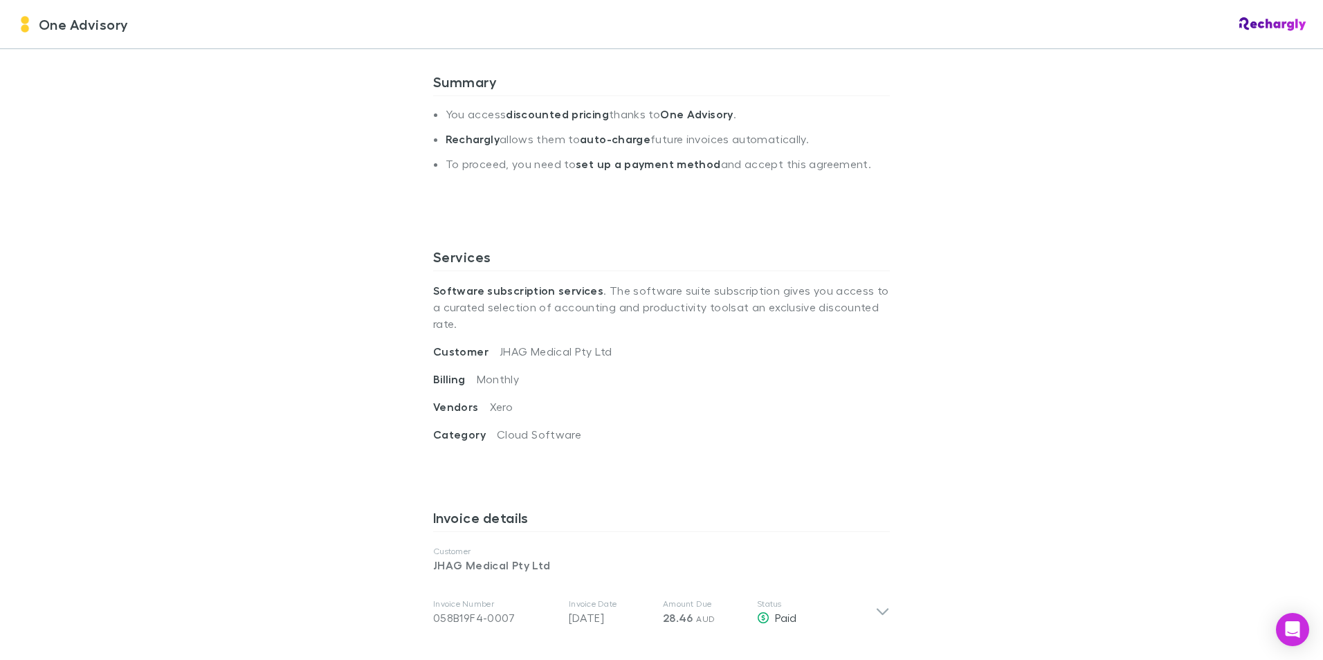
scroll to position [415, 0]
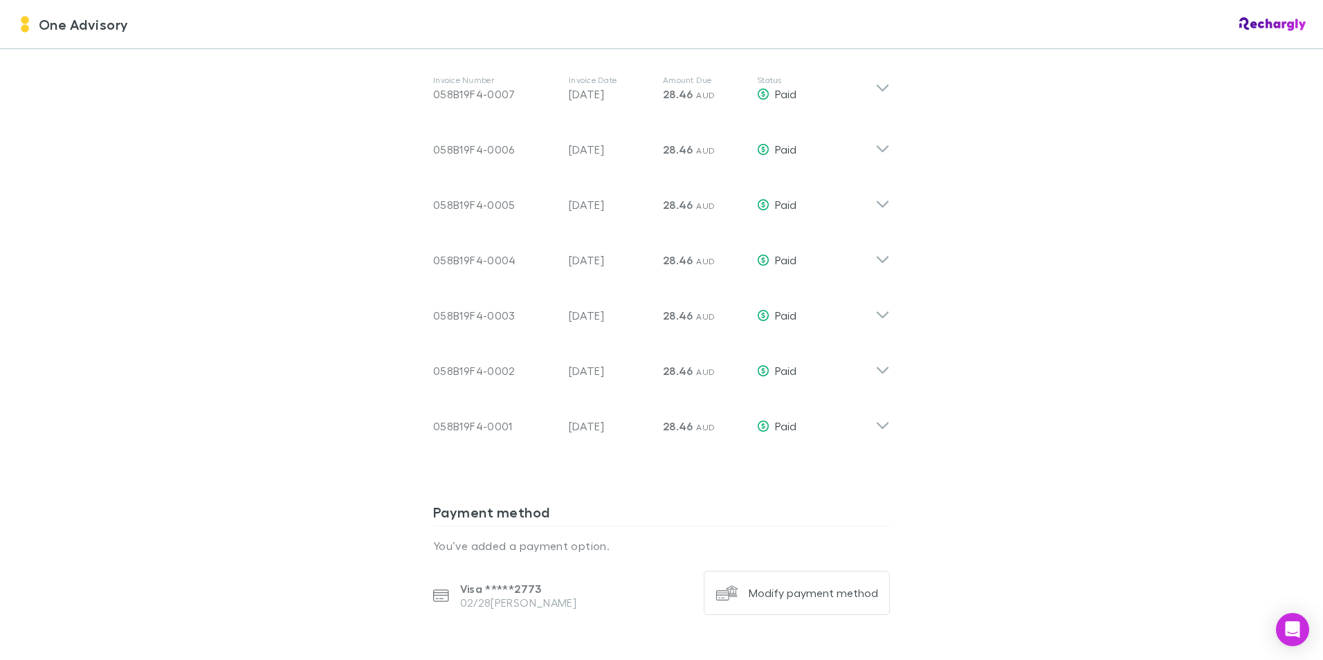
scroll to position [1245, 0]
